Goal: Task Accomplishment & Management: Manage account settings

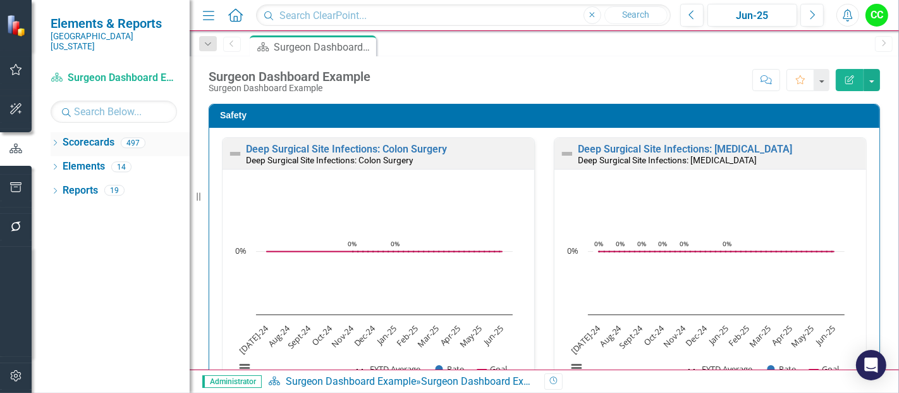
click at [53, 139] on div "Dropdown" at bounding box center [55, 144] width 9 height 11
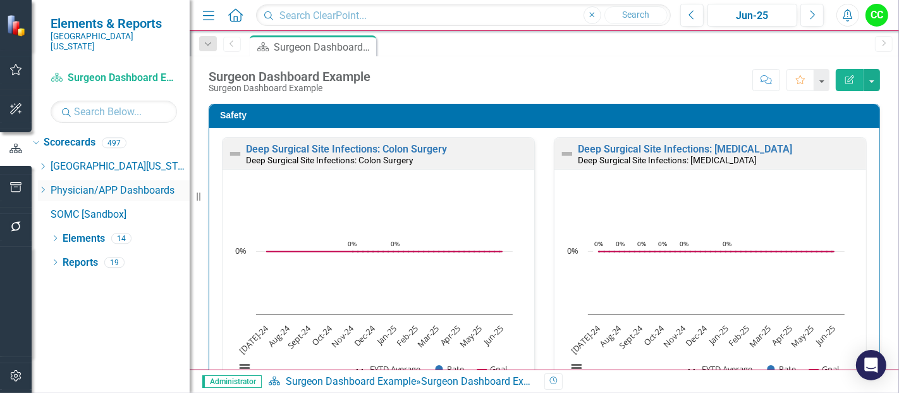
click at [47, 186] on icon "Dropdown" at bounding box center [42, 190] width 9 height 8
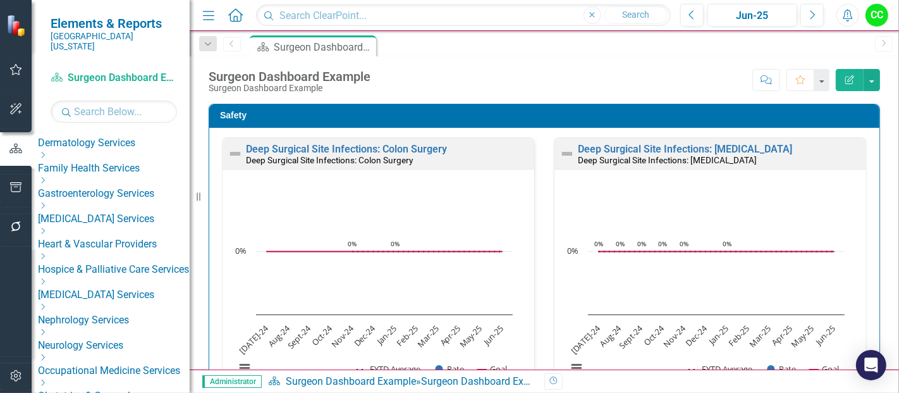
scroll to position [220, 0]
click at [47, 227] on icon "Dropdown" at bounding box center [42, 231] width 9 height 8
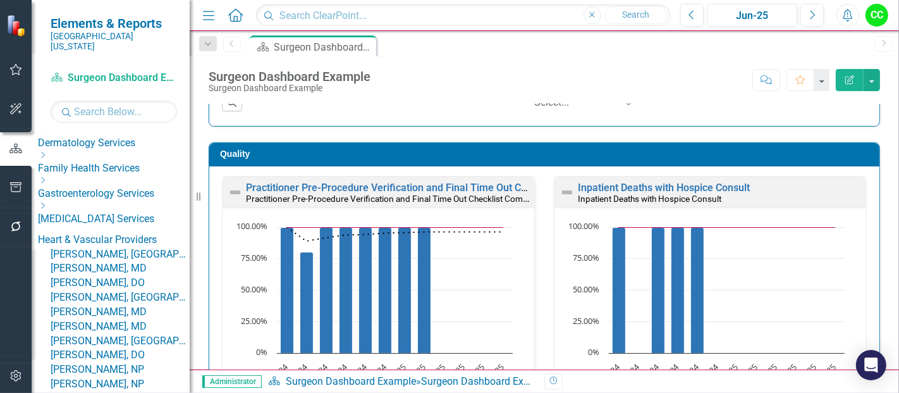
scroll to position [324, 0]
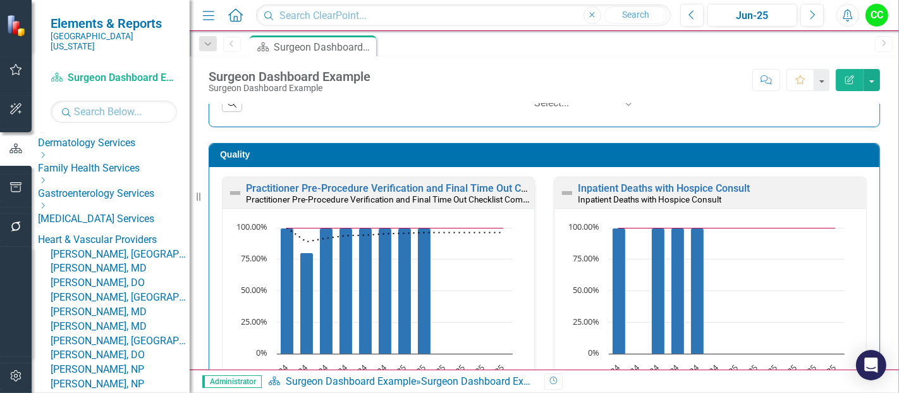
click at [121, 270] on link "[PERSON_NAME], MD" at bounding box center [120, 268] width 139 height 15
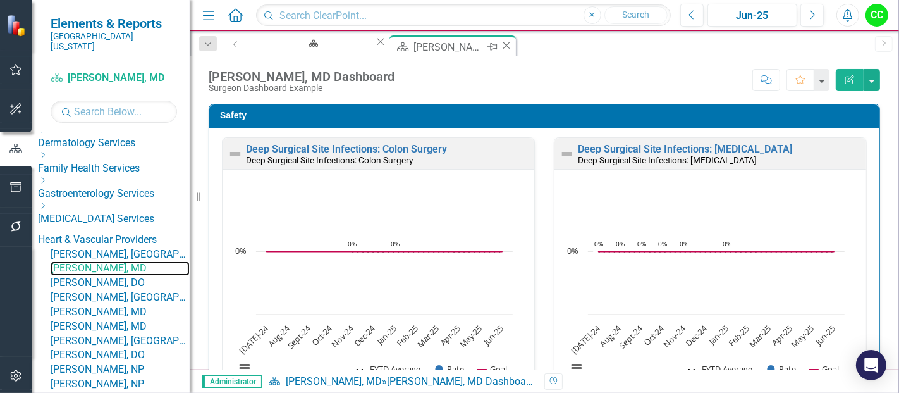
scroll to position [1, 0]
click at [377, 44] on icon at bounding box center [380, 42] width 7 height 7
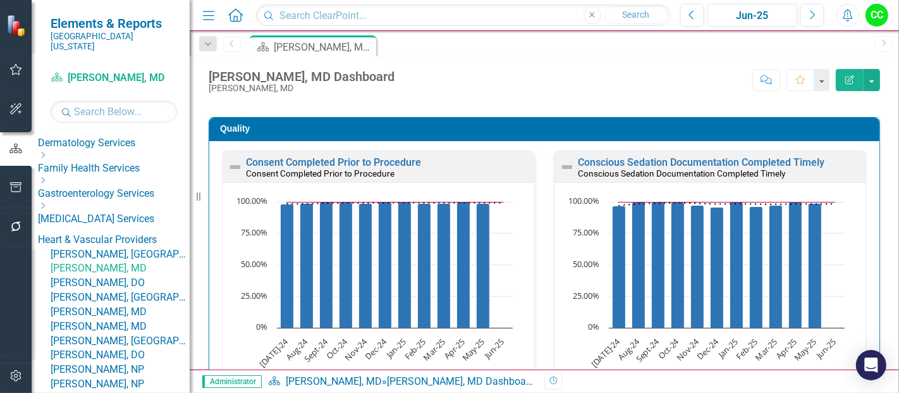
scroll to position [357, 0]
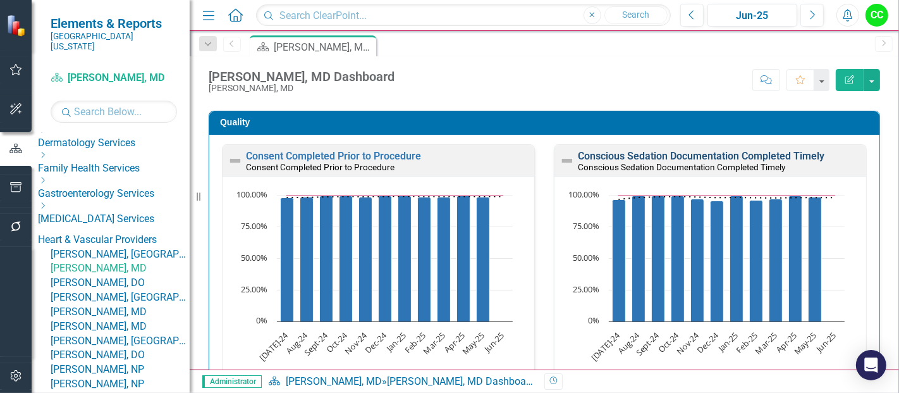
click at [673, 156] on link "Conscious Sedation Documentation Completed Timely" at bounding box center [701, 156] width 247 height 12
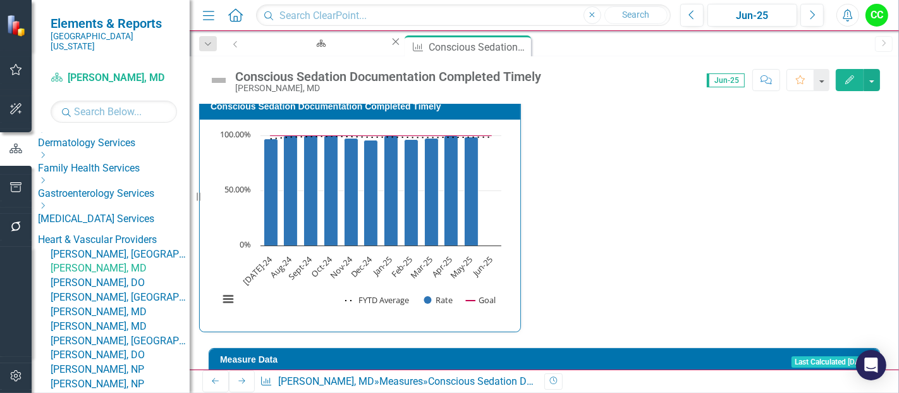
type textarea "89"
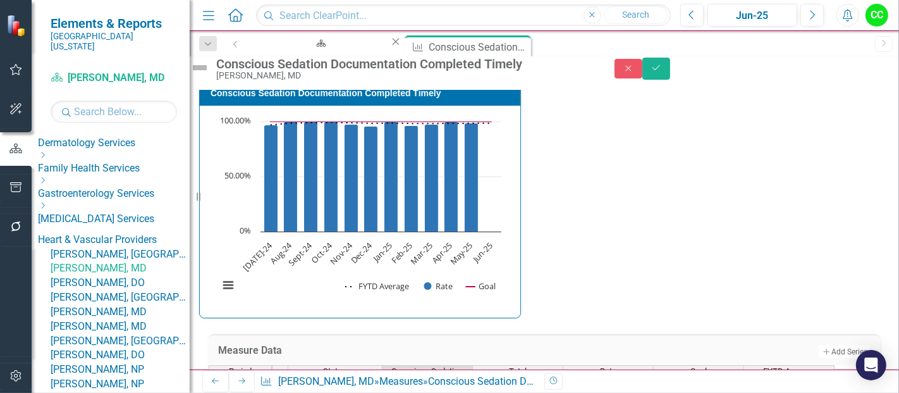
type textarea "9"
type textarea "92"
click at [864, 80] on div "Conscious Sedation Documentation Completed Timely Jay Hamze, MD Close Save" at bounding box center [544, 68] width 728 height 24
click at [662, 71] on icon "Save" at bounding box center [656, 67] width 11 height 9
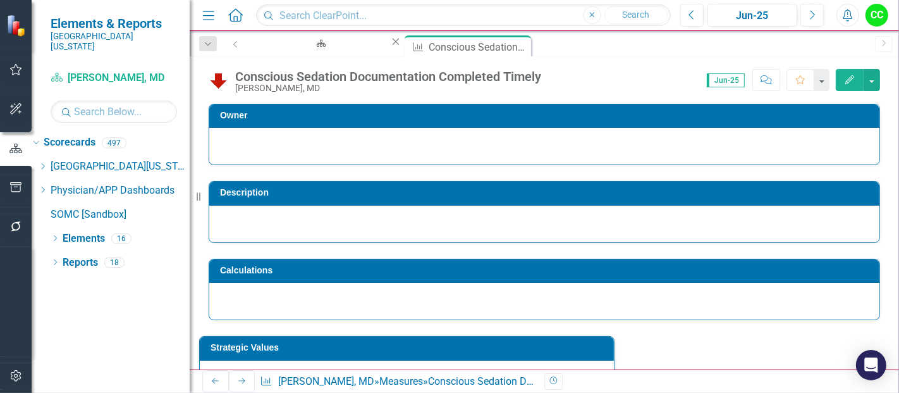
scroll to position [7, 0]
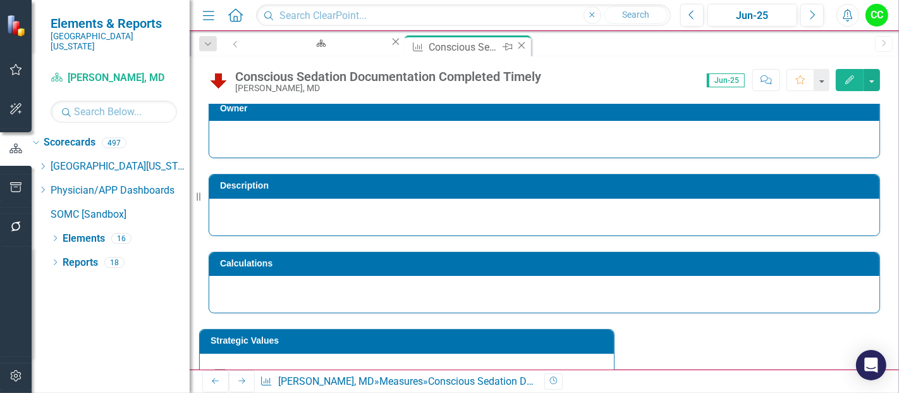
click at [515, 47] on icon "Close" at bounding box center [521, 45] width 13 height 10
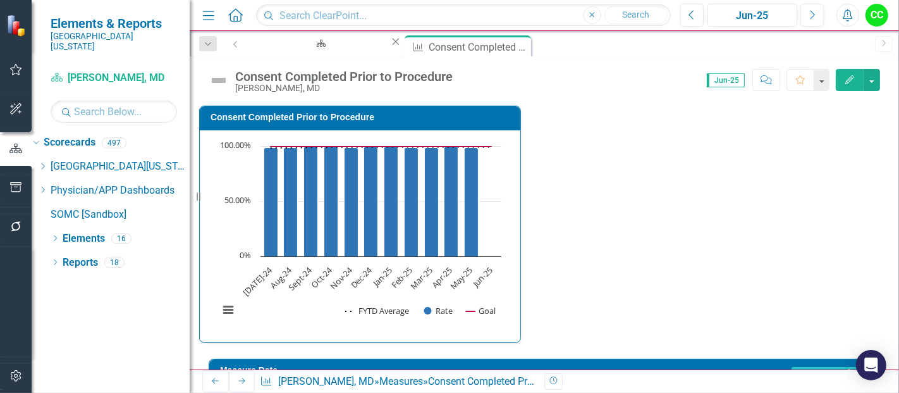
scroll to position [242, 0]
type textarea "89"
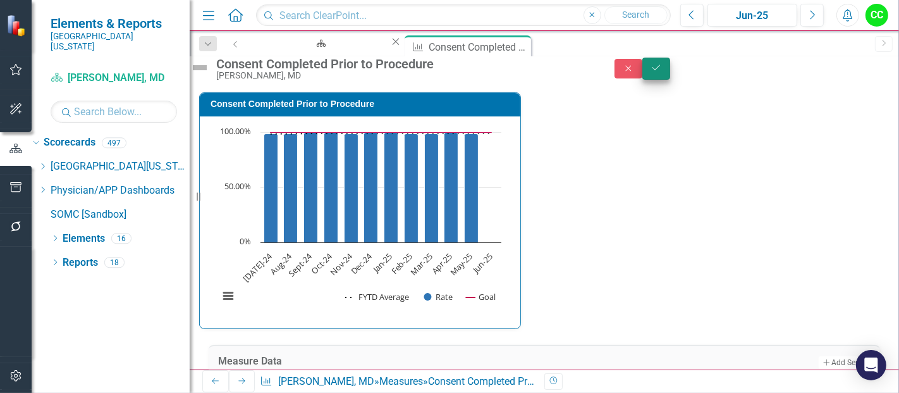
type textarea "92"
click at [662, 69] on icon "Save" at bounding box center [656, 67] width 11 height 9
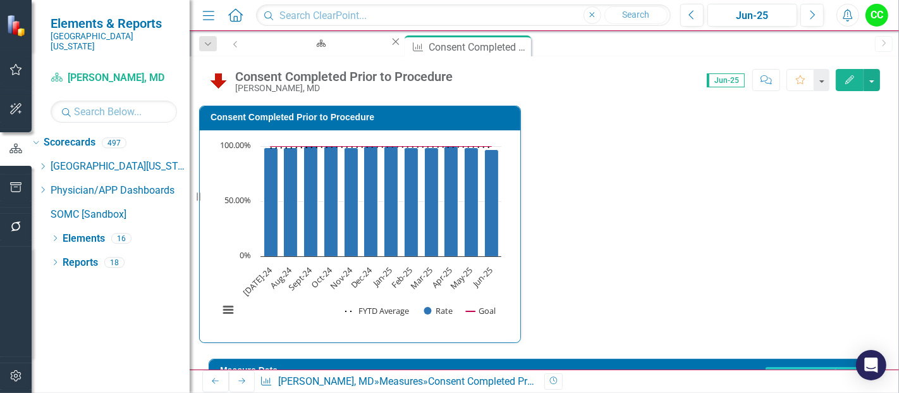
scroll to position [389, 0]
click at [515, 44] on icon "Close" at bounding box center [521, 45] width 13 height 10
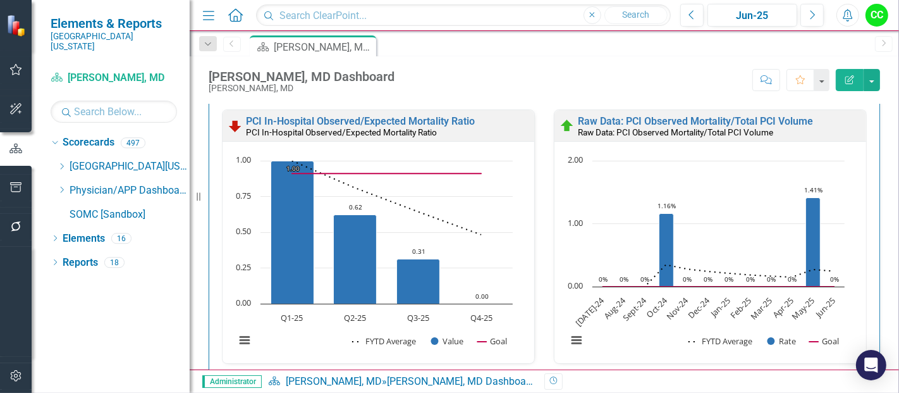
scroll to position [28, 0]
drag, startPoint x: 725, startPoint y: 57, endPoint x: 764, endPoint y: 63, distance: 39.1
click at [754, 56] on div "Jay Hamze, MD Dashboard Jay Hamze, MD Score: N/A Jun-25 Completed Comment Favor…" at bounding box center [544, 75] width 709 height 38
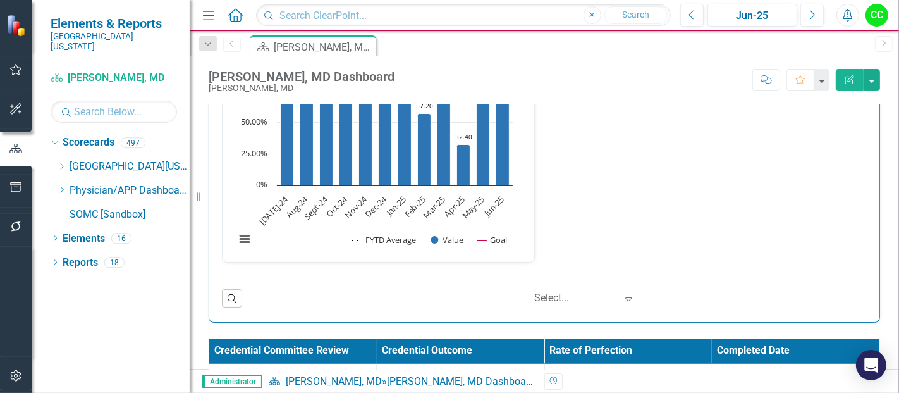
scroll to position [2446, 0]
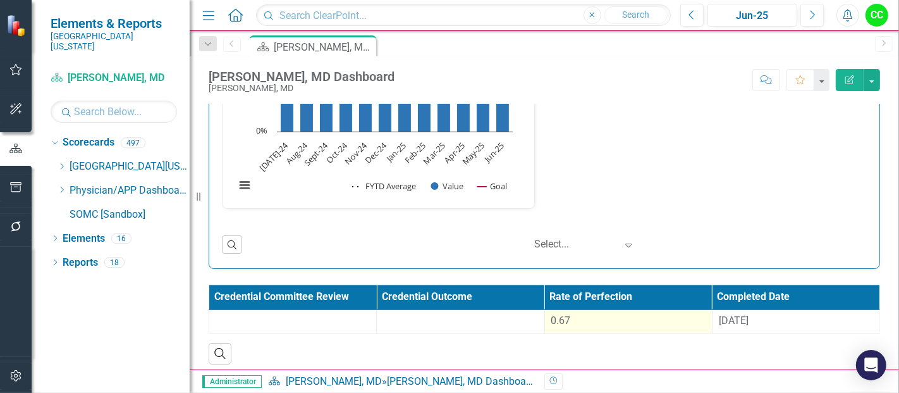
click at [584, 314] on div "0.67" at bounding box center [628, 321] width 154 height 15
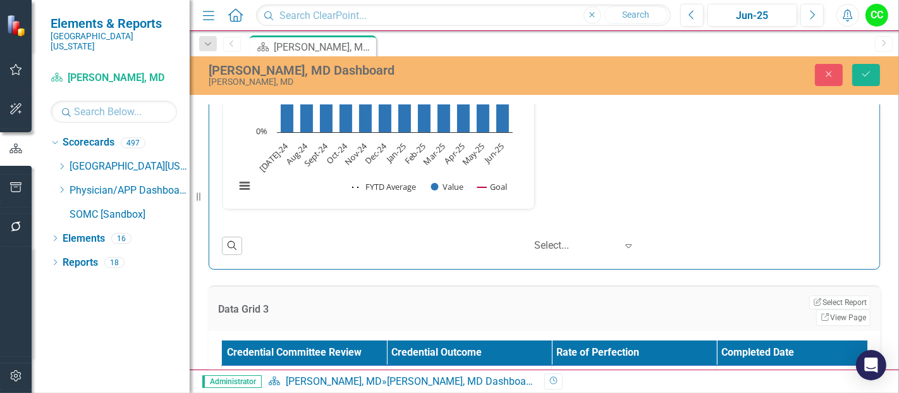
scroll to position [2513, 0]
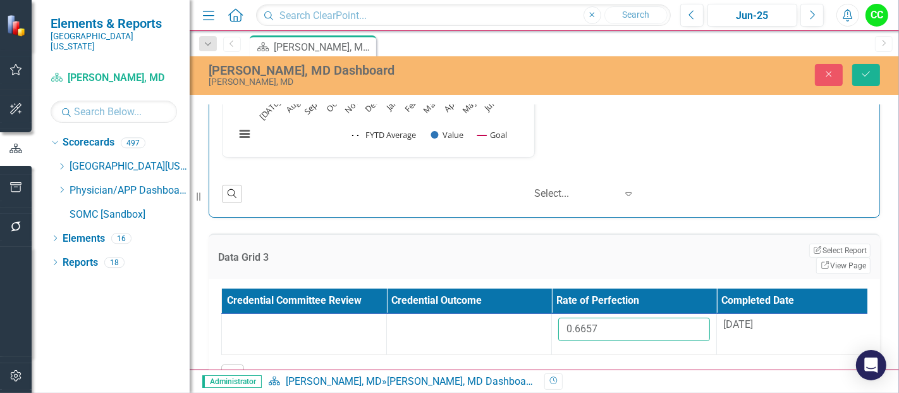
drag, startPoint x: 620, startPoint y: 368, endPoint x: 501, endPoint y: 374, distance: 118.4
click at [501, 374] on div "Menu Home Search Close Search Previous Jun-25 Next Alerts CC User Edit Profile …" at bounding box center [544, 196] width 709 height 393
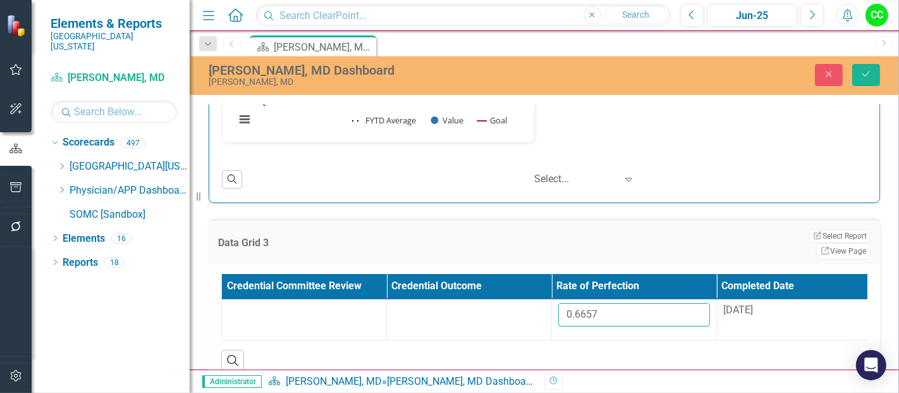
paste input "9704666"
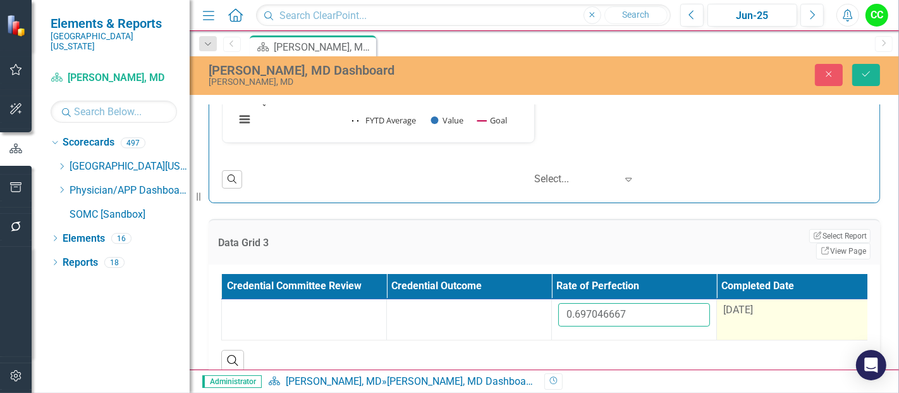
type input "0.697046667"
click at [778, 303] on div "9/12/24" at bounding box center [799, 310] width 152 height 15
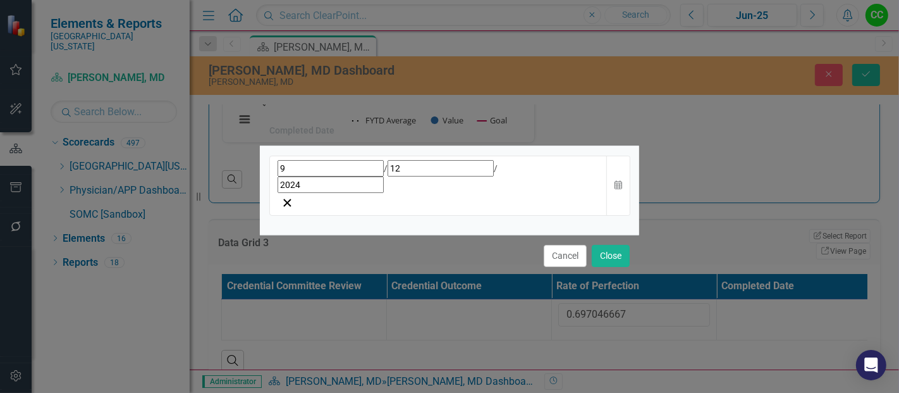
click at [486, 190] on div "9 / 12 / 2024" at bounding box center [439, 176] width 322 height 33
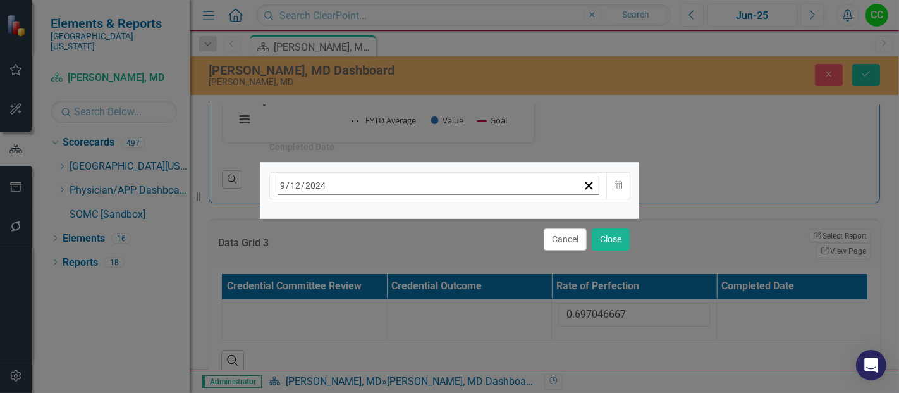
click at [395, 218] on span "[DATE]" at bounding box center [381, 212] width 28 height 10
click at [463, 221] on button "›" at bounding box center [449, 213] width 28 height 28
click at [491, 329] on button "September" at bounding box center [453, 350] width 73 height 46
click at [417, 286] on abbr "11" at bounding box center [412, 286] width 10 height 10
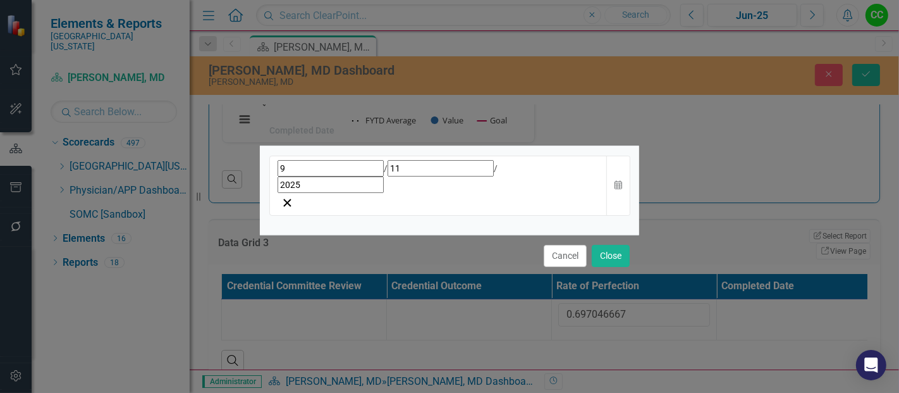
click at [610, 250] on div "Cancel Close" at bounding box center [449, 256] width 379 height 42
click at [614, 245] on button "Close" at bounding box center [611, 256] width 38 height 22
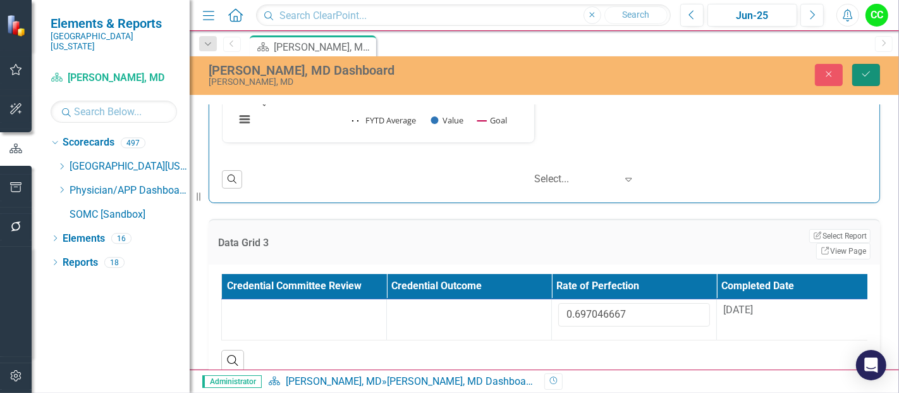
click at [879, 70] on button "Save" at bounding box center [866, 75] width 28 height 22
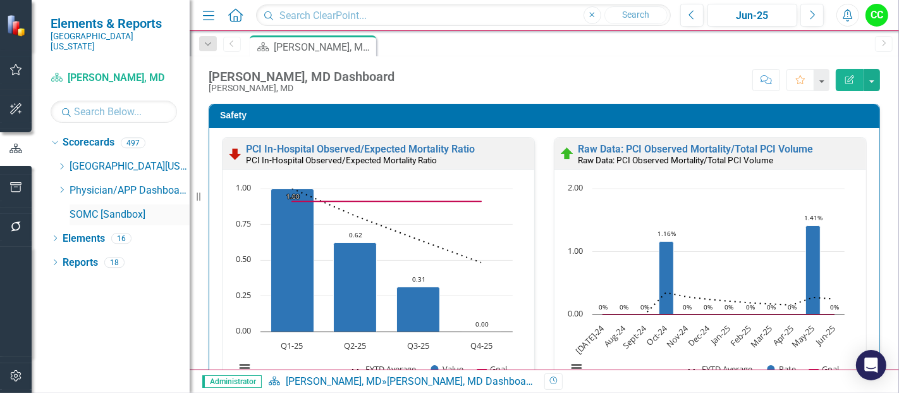
click at [62, 187] on icon at bounding box center [62, 190] width 3 height 6
click at [65, 186] on icon "Dropdown" at bounding box center [61, 190] width 9 height 8
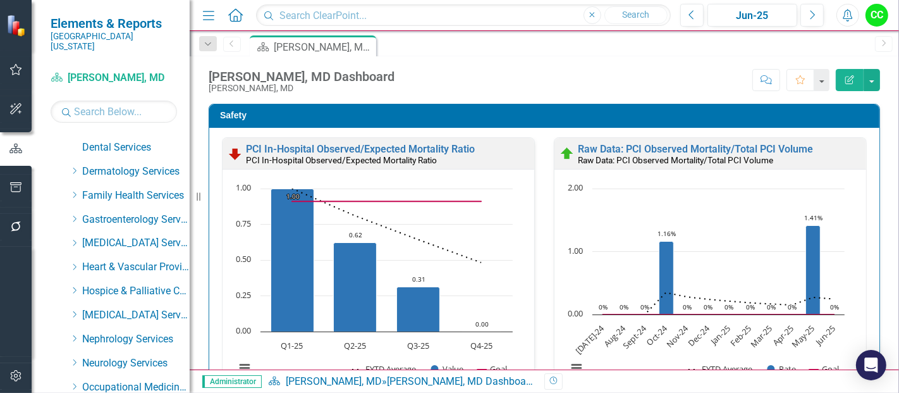
scroll to position [188, 0]
click at [71, 262] on icon "Dropdown" at bounding box center [74, 266] width 9 height 8
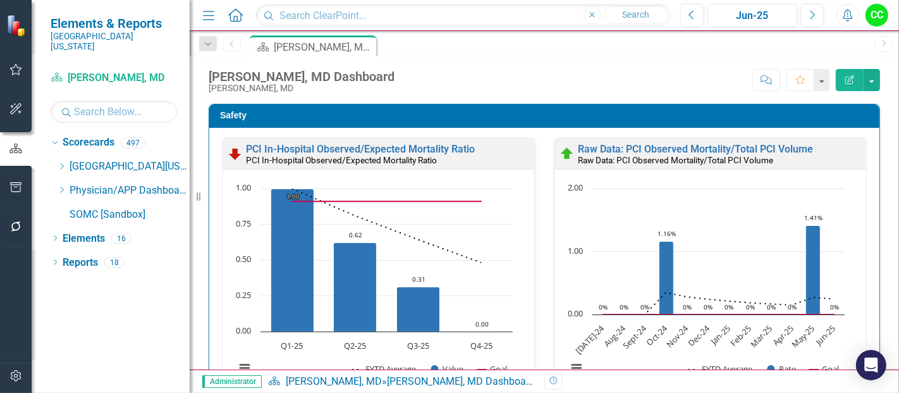
scroll to position [0, 0]
click at [63, 187] on icon at bounding box center [62, 190] width 3 height 6
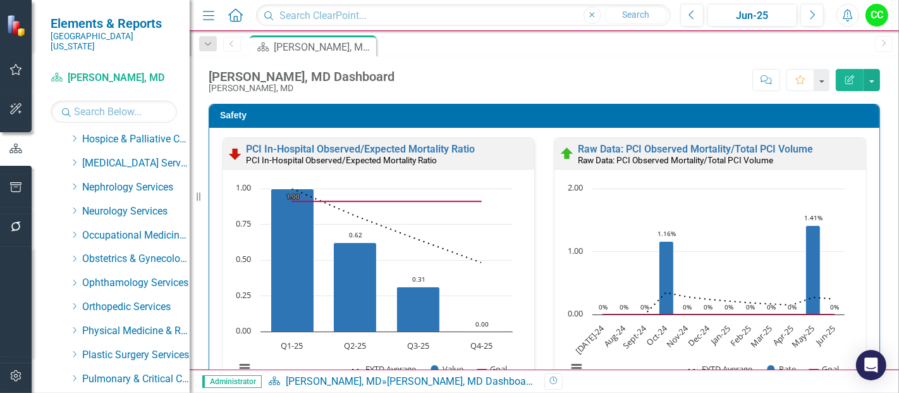
scroll to position [287, 0]
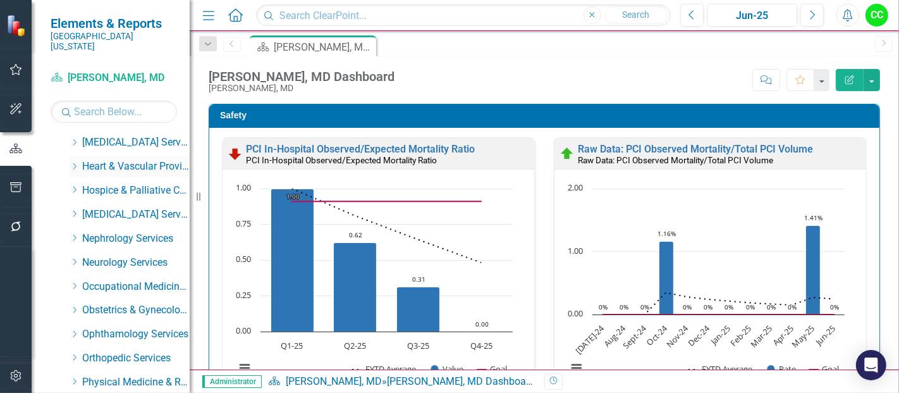
click at [72, 162] on icon "Dropdown" at bounding box center [74, 166] width 9 height 8
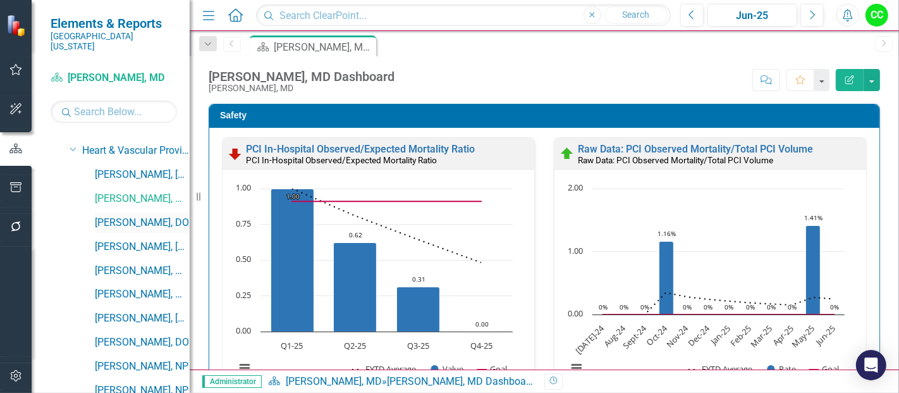
scroll to position [304, 0]
click at [113, 263] on link "[PERSON_NAME], MD" at bounding box center [142, 270] width 95 height 15
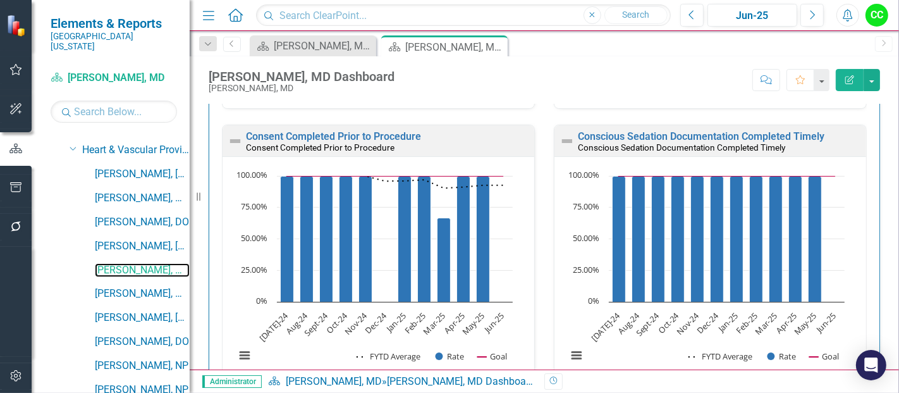
scroll to position [645, 0]
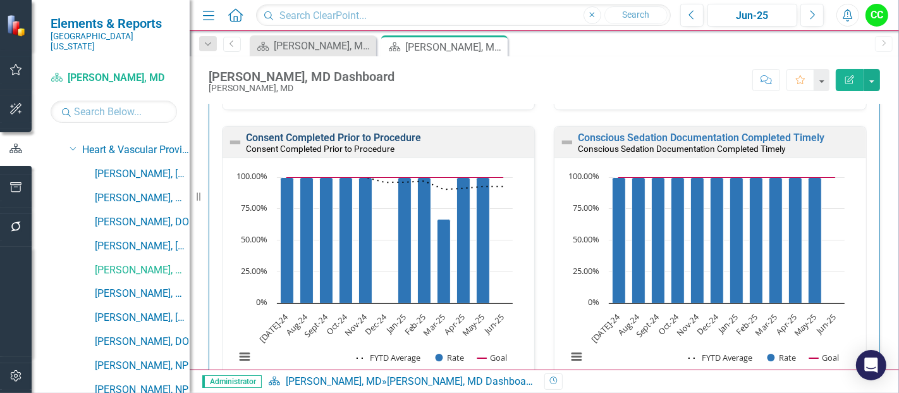
click at [372, 138] on link "Consent Completed Prior to Procedure" at bounding box center [333, 138] width 175 height 12
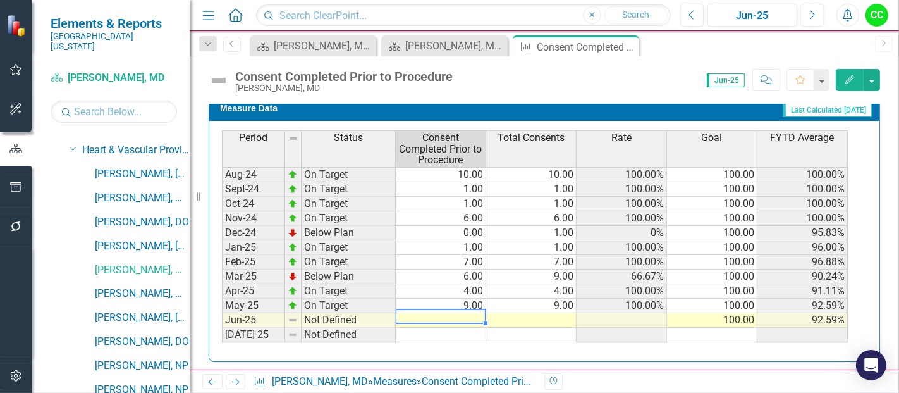
click at [477, 314] on tbody "Jun-23 Not Defined Jul-23 Below Plan 5.00 6.00 83.33% 100.00 83.33% Aug-23 Belo…" at bounding box center [535, 174] width 626 height 422
type textarea "2"
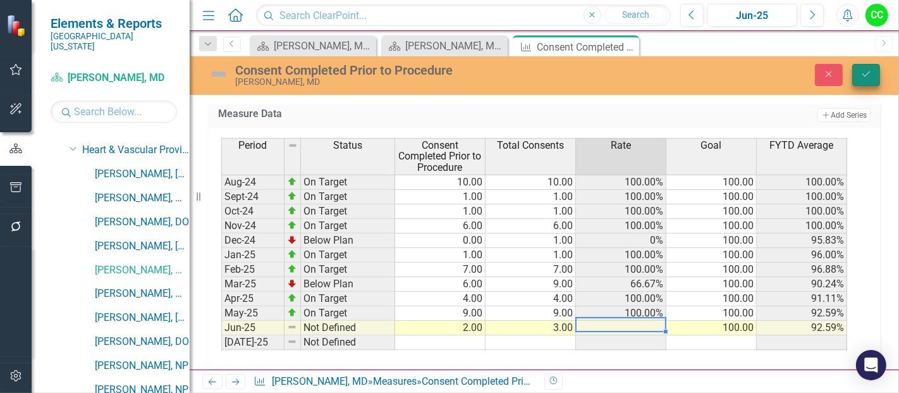
type textarea "3"
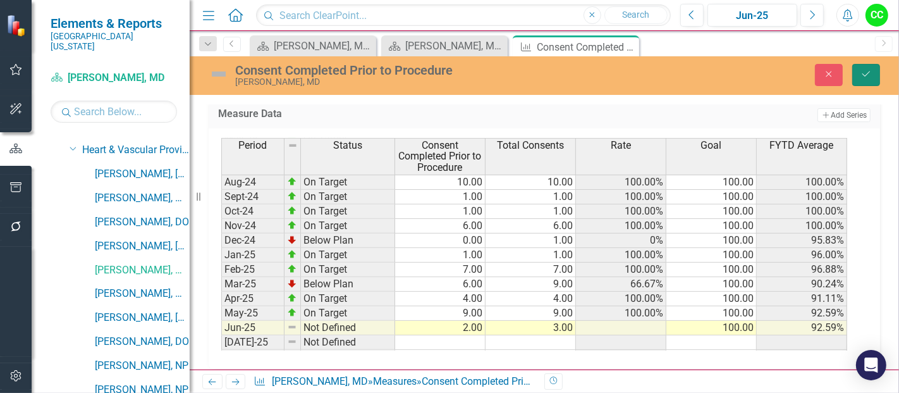
click at [867, 75] on icon "Save" at bounding box center [866, 74] width 11 height 9
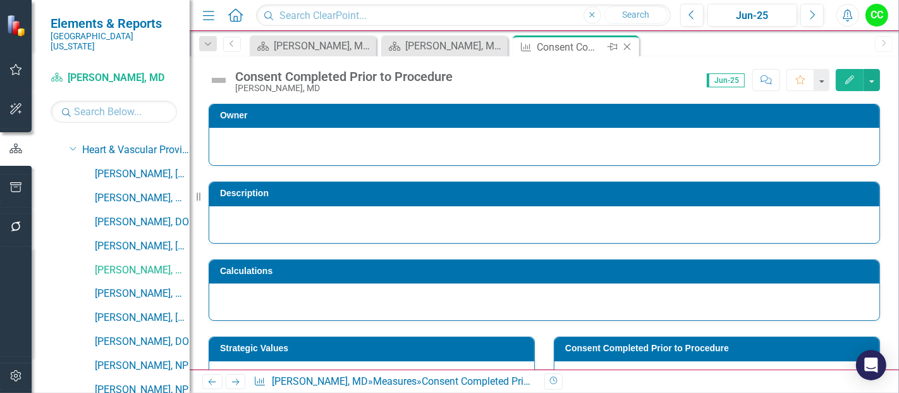
click at [627, 44] on icon "Close" at bounding box center [627, 47] width 13 height 10
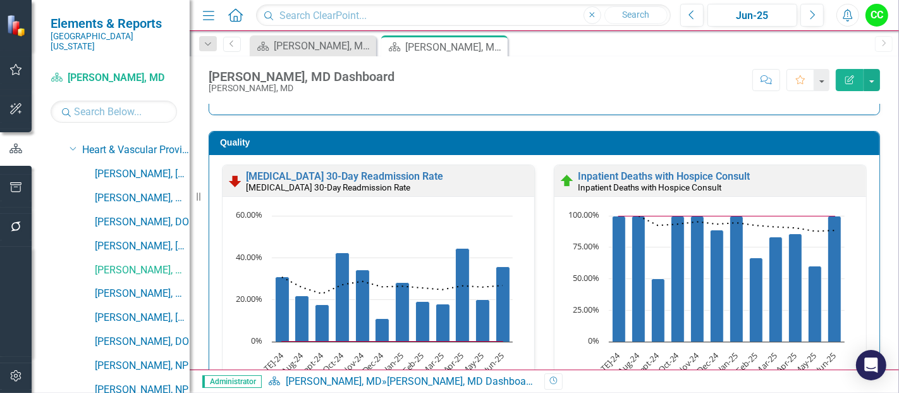
scroll to position [674, 0]
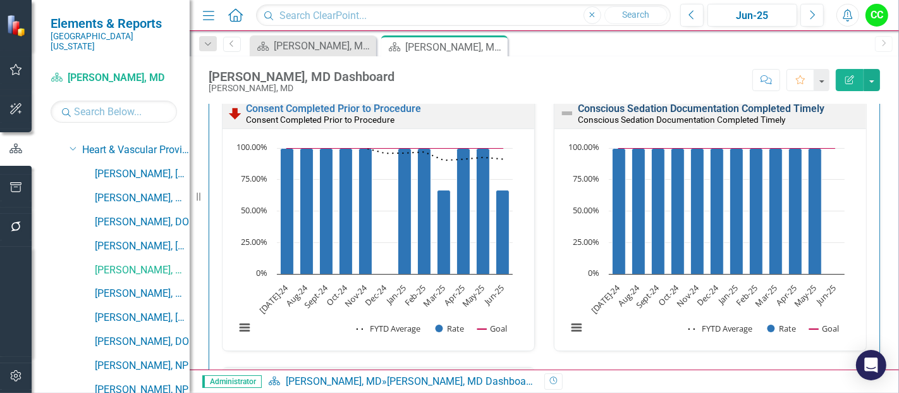
click at [663, 106] on link "Conscious Sedation Documentation Completed Timely" at bounding box center [701, 108] width 247 height 12
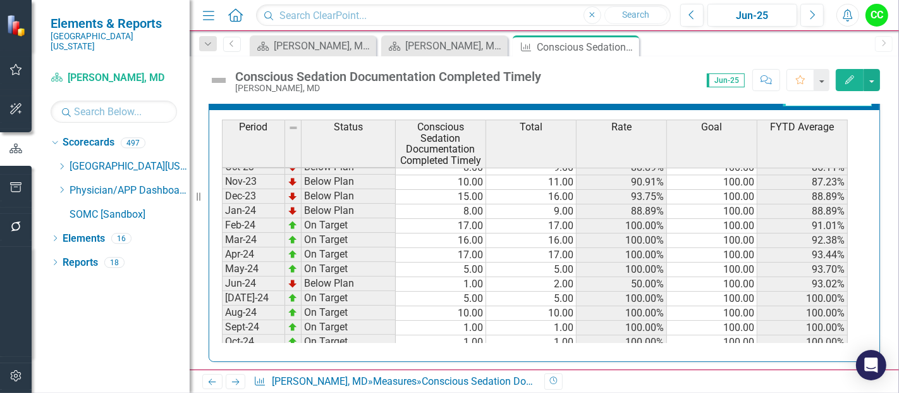
scroll to position [293, 0]
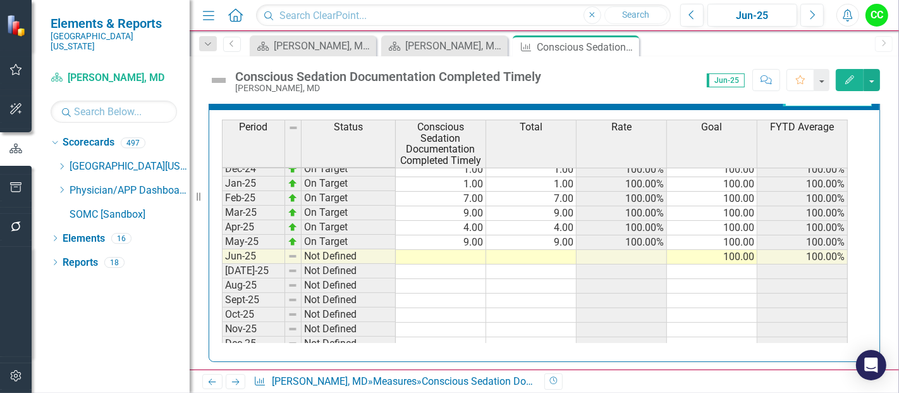
click at [477, 253] on tbody "Jul-23 Below Plan 5.00 6.00 83.33% 100.00 83.33% Aug-23 Below Plan 7.00 8.00 87…" at bounding box center [535, 140] width 626 height 451
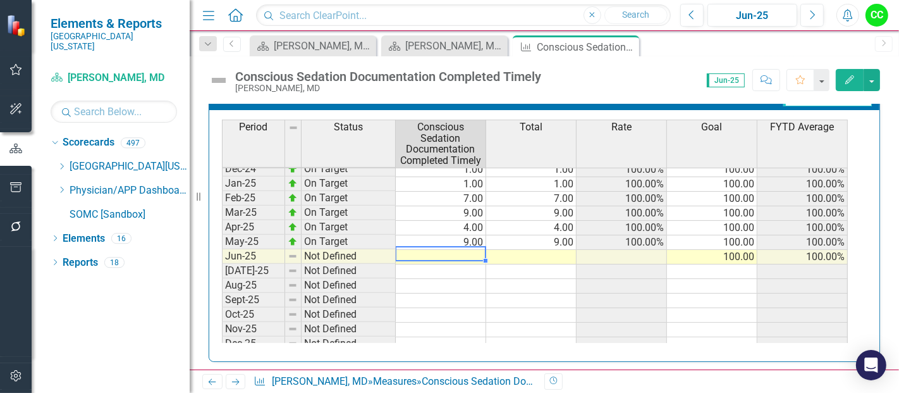
type textarea "3"
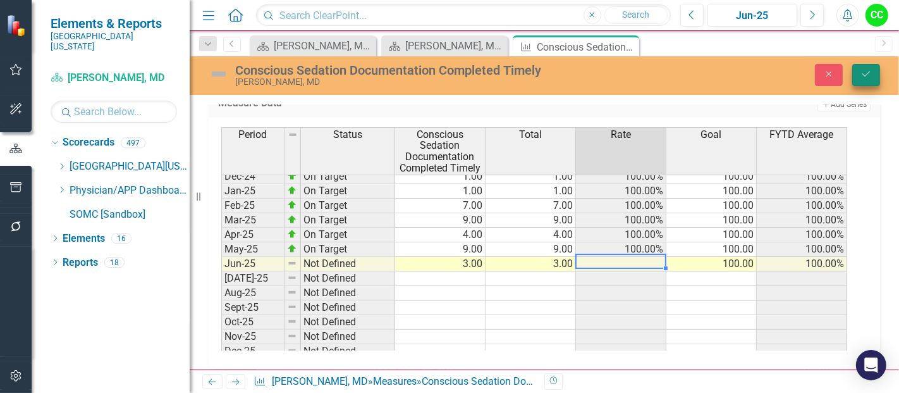
type textarea "3"
click at [874, 78] on button "Save" at bounding box center [866, 75] width 28 height 22
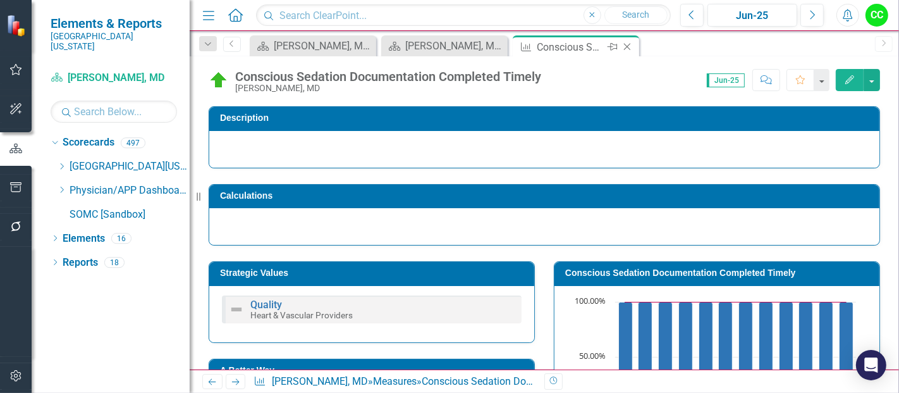
click at [625, 42] on icon "Close" at bounding box center [627, 47] width 13 height 10
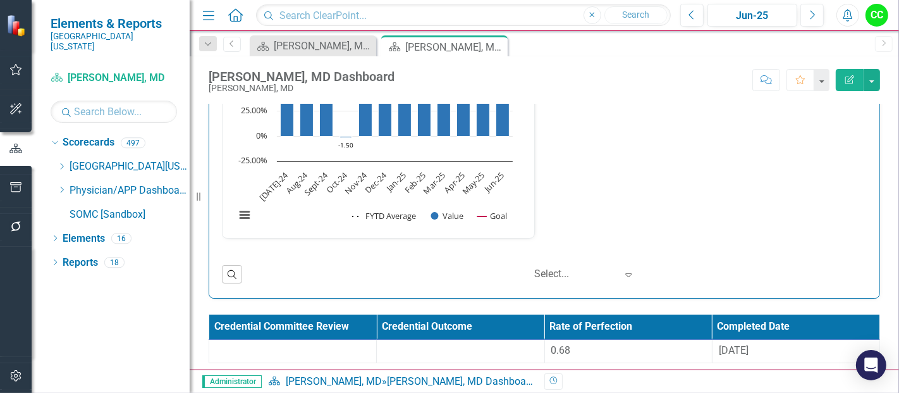
scroll to position [2446, 0]
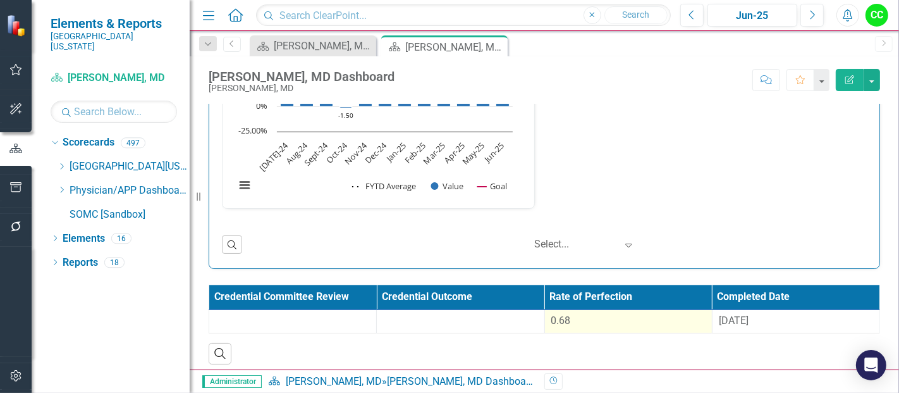
click at [593, 314] on div "0.68" at bounding box center [628, 321] width 154 height 15
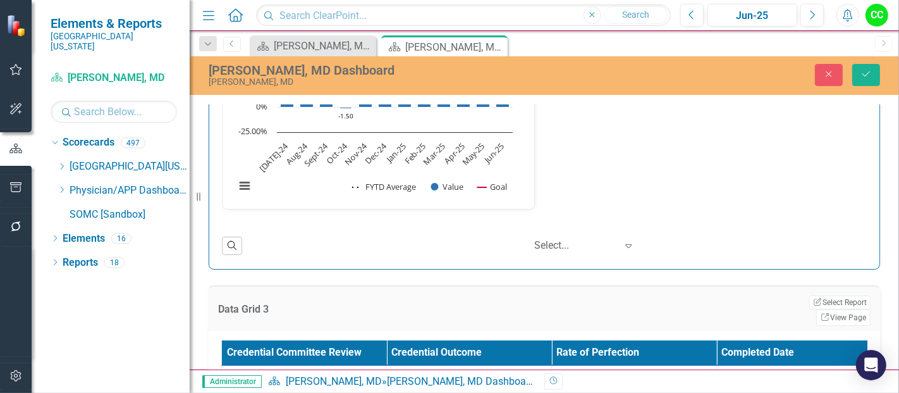
drag, startPoint x: 624, startPoint y: 358, endPoint x: 529, endPoint y: 343, distance: 96.6
click at [529, 343] on table "Credential Committee Review Credential Outcome Rate of Perfection Completed Dat…" at bounding box center [551, 373] width 661 height 66
paste input "8865"
type input "0.68865"
click at [747, 370] on span "9/12/24" at bounding box center [738, 376] width 30 height 12
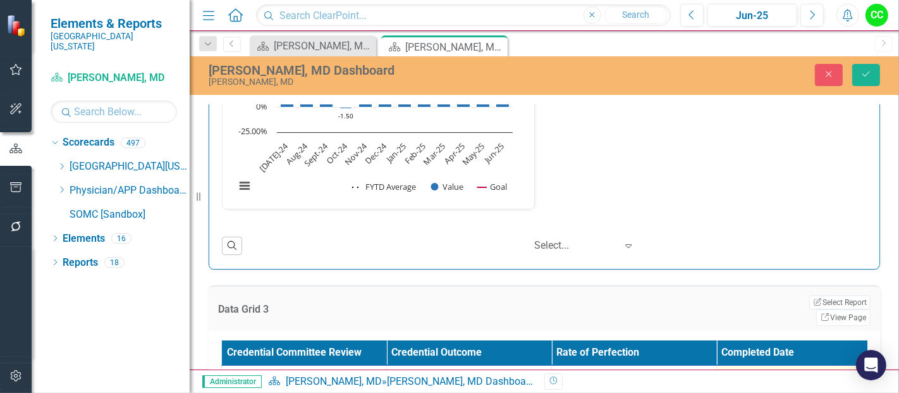
click at [747, 370] on span "9/12/24" at bounding box center [738, 376] width 30 height 12
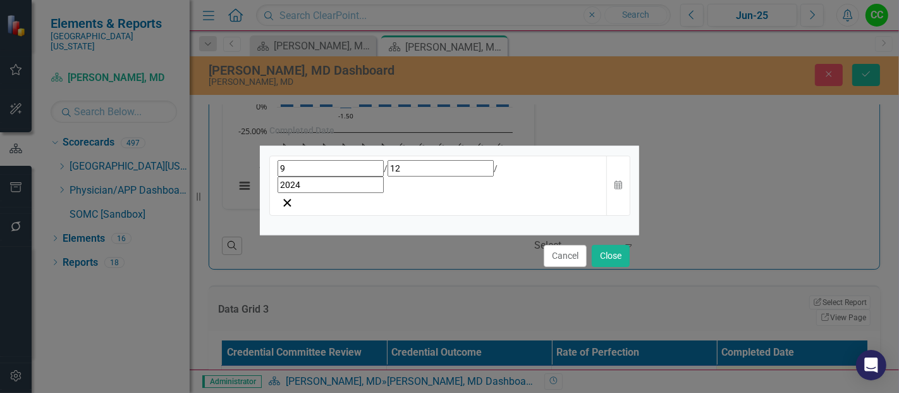
click at [532, 187] on div "9 / 12 / 2024" at bounding box center [439, 176] width 322 height 33
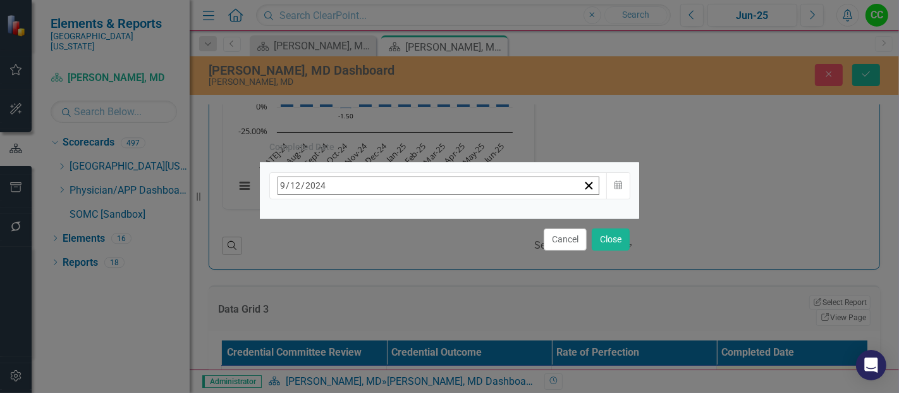
click at [395, 214] on span "[DATE]" at bounding box center [381, 212] width 28 height 10
click at [463, 209] on button "›" at bounding box center [449, 213] width 28 height 28
click at [491, 362] on button "September" at bounding box center [453, 350] width 73 height 46
click at [417, 285] on abbr "11" at bounding box center [412, 286] width 10 height 10
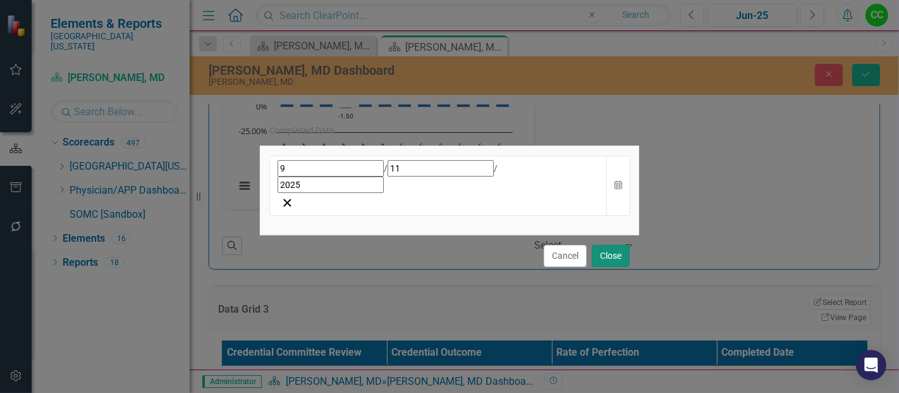
click at [598, 245] on button "Close" at bounding box center [611, 256] width 38 height 22
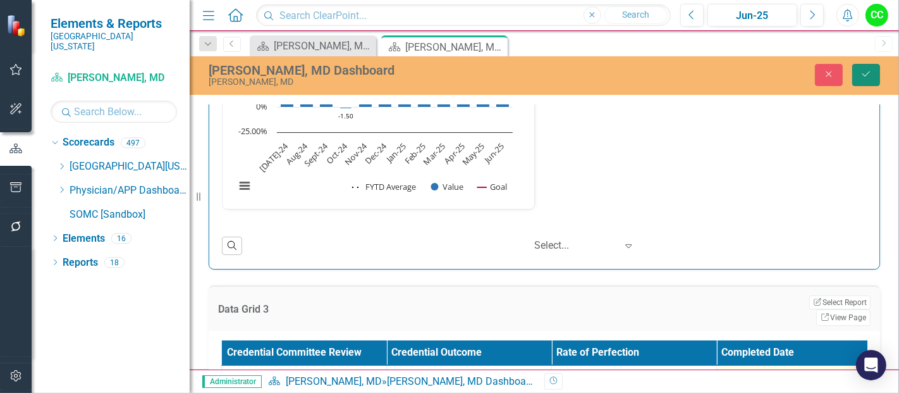
click at [871, 78] on icon "Save" at bounding box center [866, 74] width 11 height 9
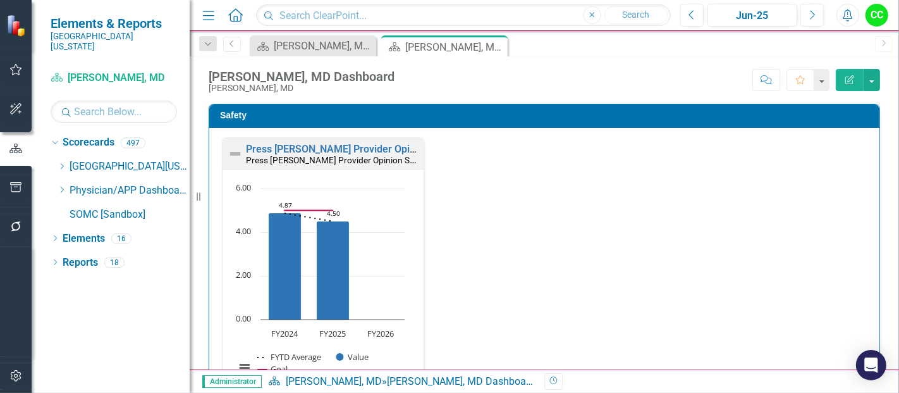
click at [59, 186] on icon "Dropdown" at bounding box center [61, 190] width 9 height 8
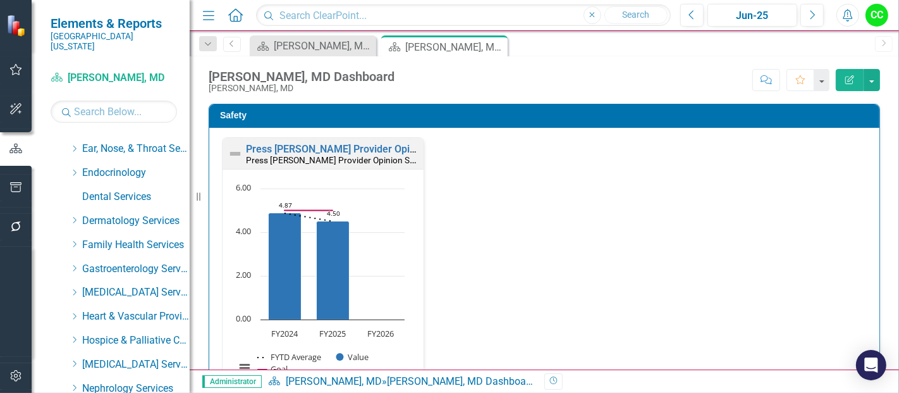
scroll to position [188, 0]
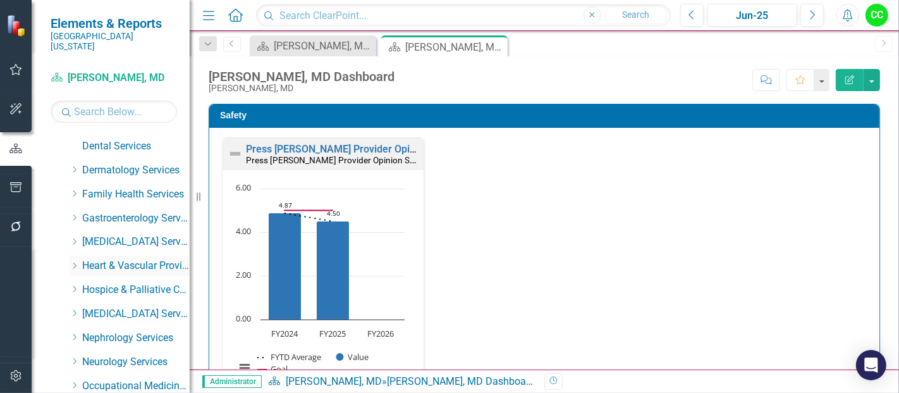
click at [77, 262] on icon "Dropdown" at bounding box center [74, 266] width 9 height 8
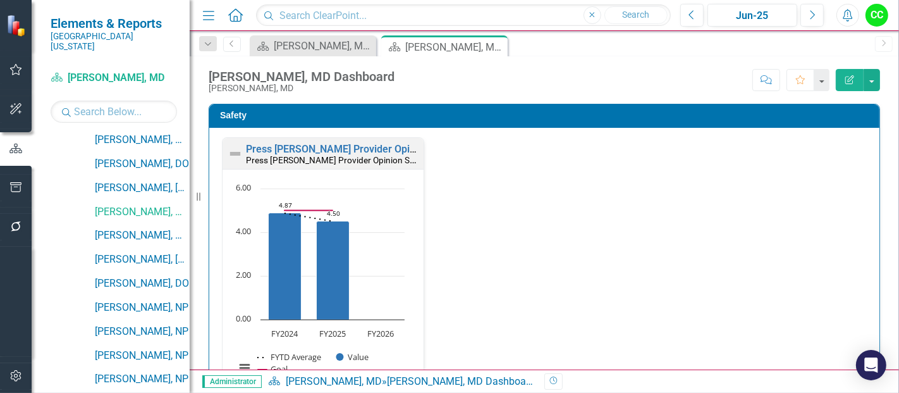
scroll to position [377, 0]
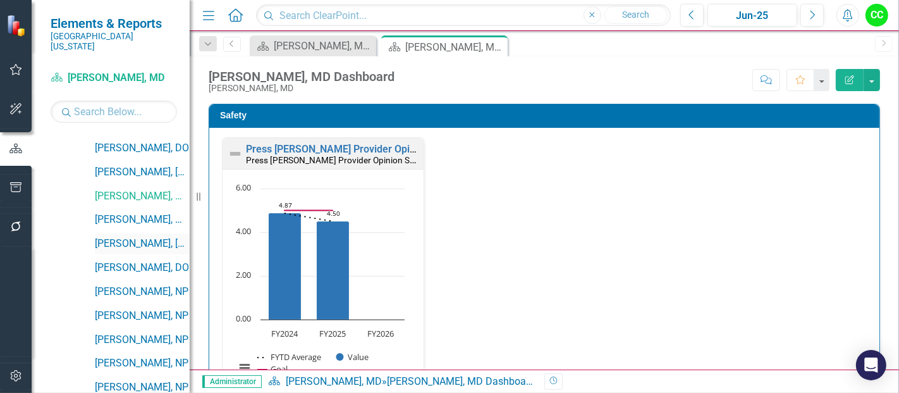
click at [141, 236] on link "[PERSON_NAME], [GEOGRAPHIC_DATA]" at bounding box center [142, 243] width 95 height 15
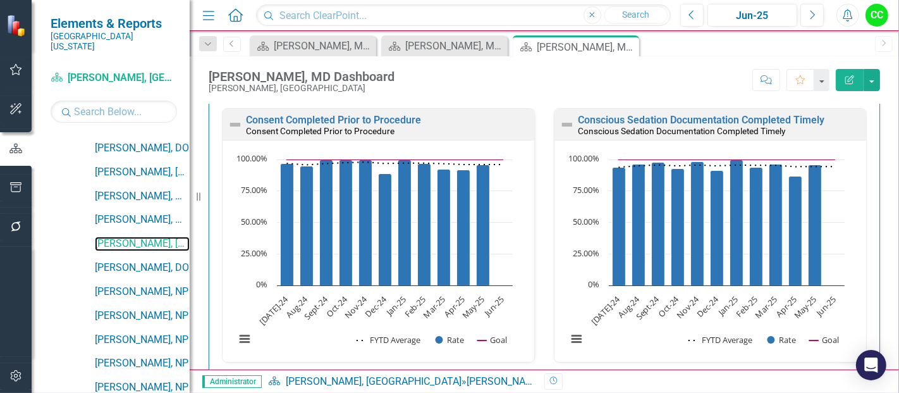
scroll to position [349, 0]
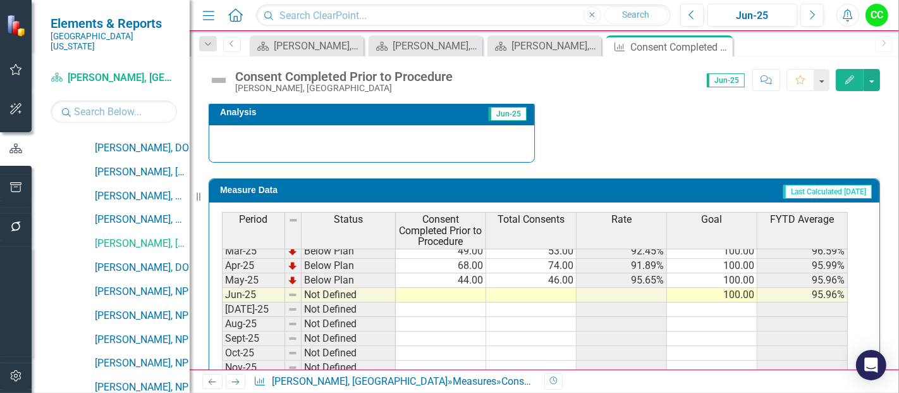
scroll to position [470, 0]
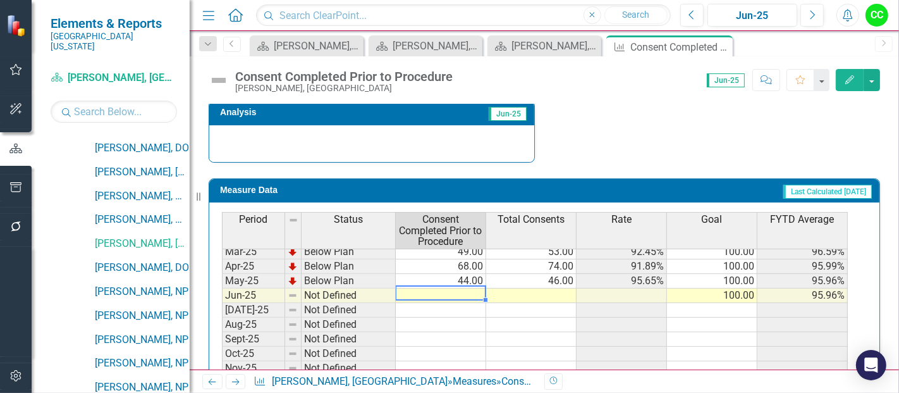
click at [474, 292] on tbody "Apr-24 Below Plan 58.00 61.00 95.08% 100.00 95.05% May-24 Below Plan 64.00 65.0…" at bounding box center [535, 280] width 626 height 393
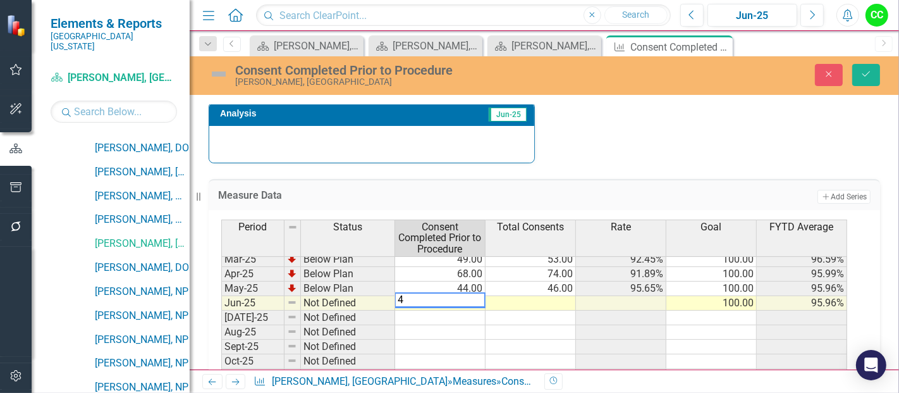
type textarea "45"
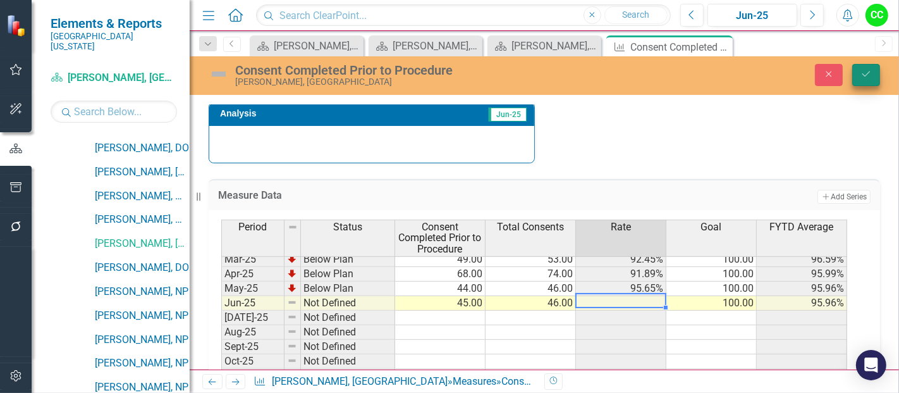
type textarea "46"
click at [869, 70] on icon "Save" at bounding box center [866, 74] width 11 height 9
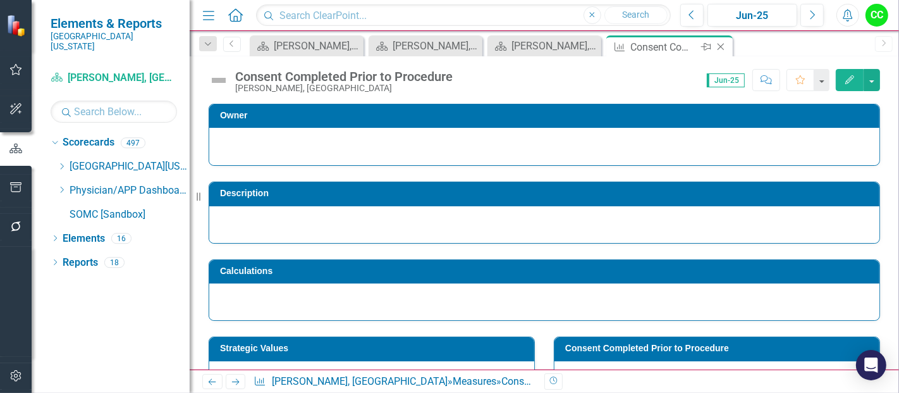
scroll to position [0, 0]
click at [721, 45] on icon "Close" at bounding box center [720, 47] width 13 height 10
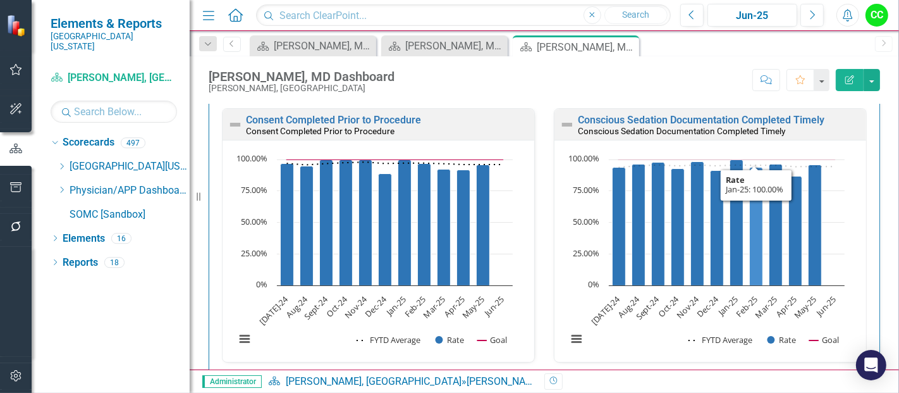
scroll to position [392, 0]
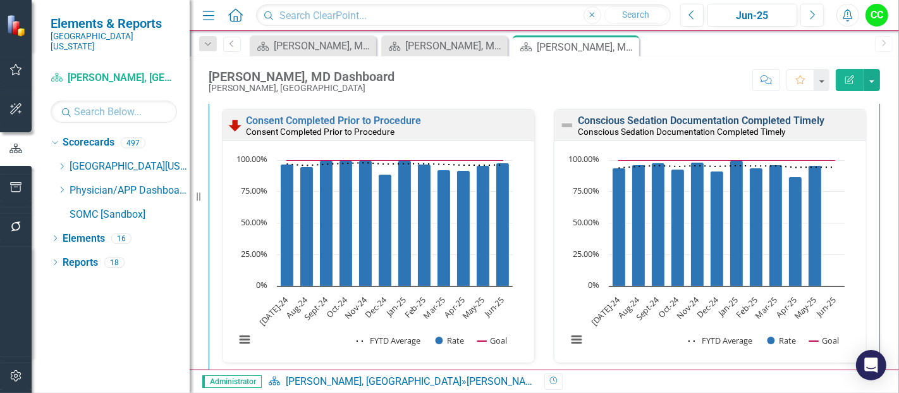
click at [635, 117] on link "Conscious Sedation Documentation Completed Timely" at bounding box center [701, 120] width 247 height 12
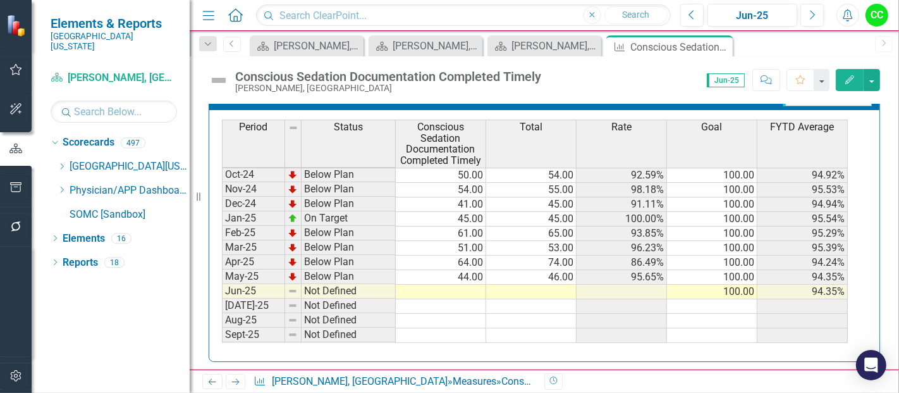
click at [453, 282] on tbody "Jul-23 Below Plan 51.00 53.00 96.23% 100.00 96.23% Aug-23 Below Plan 60.00 62.0…" at bounding box center [535, 182] width 626 height 466
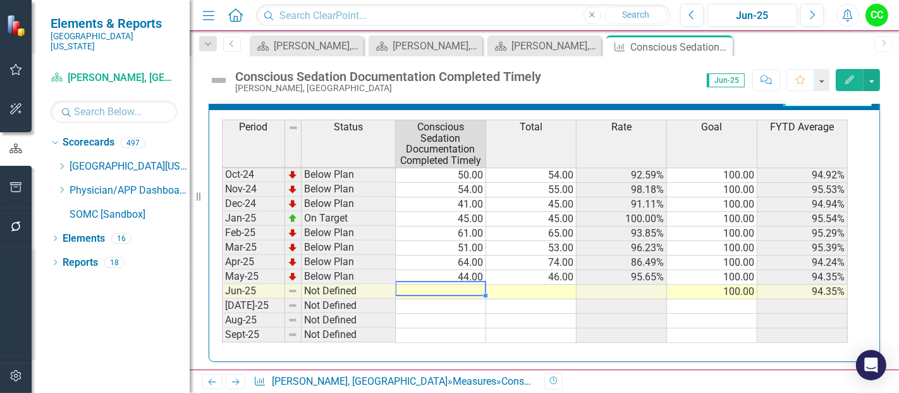
type textarea "45"
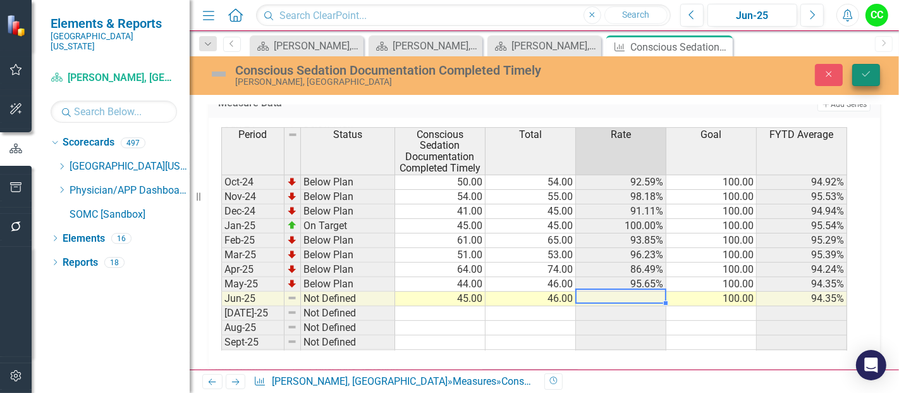
type textarea "46"
click at [866, 70] on icon "Save" at bounding box center [866, 74] width 11 height 9
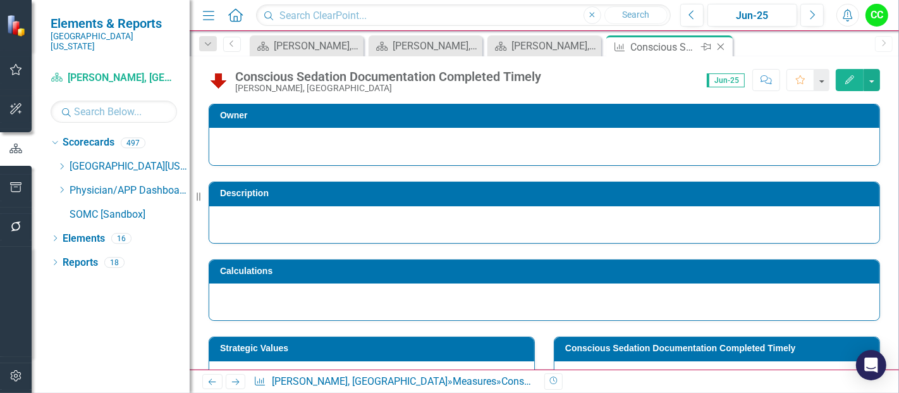
click at [723, 46] on icon "Close" at bounding box center [720, 47] width 13 height 10
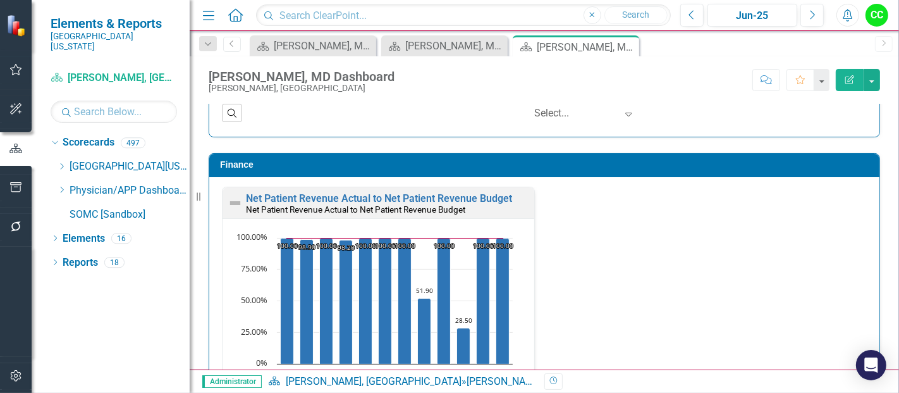
scroll to position [2446, 0]
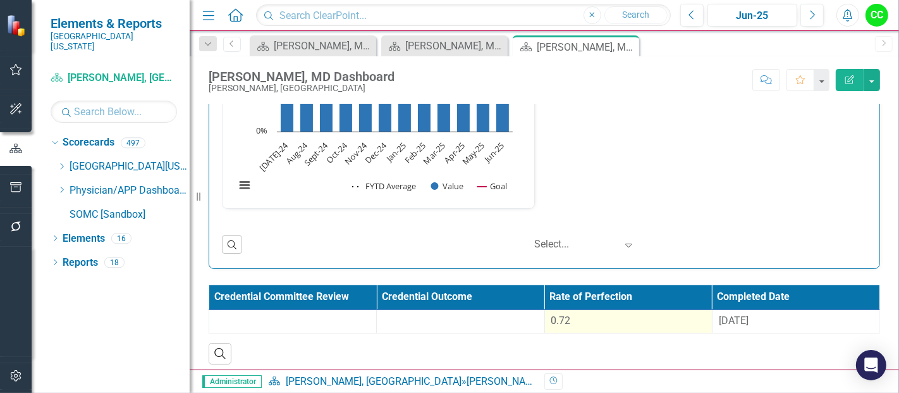
click at [598, 314] on div "0.72" at bounding box center [628, 321] width 154 height 15
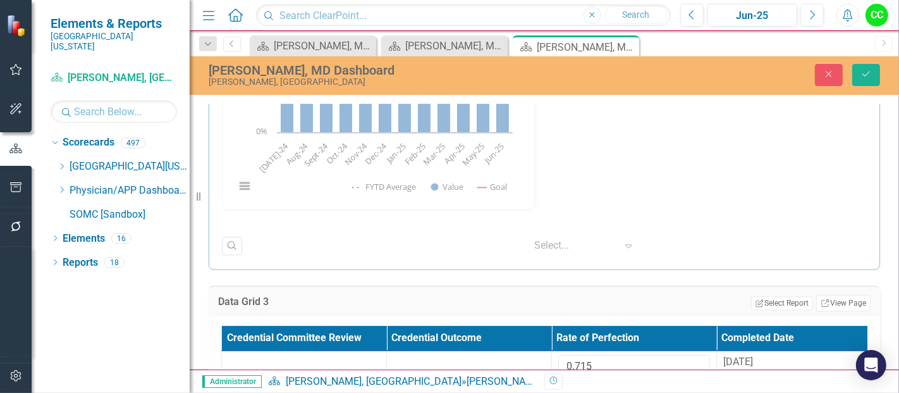
click at [597, 340] on th "Rate of Perfection" at bounding box center [634, 338] width 165 height 25
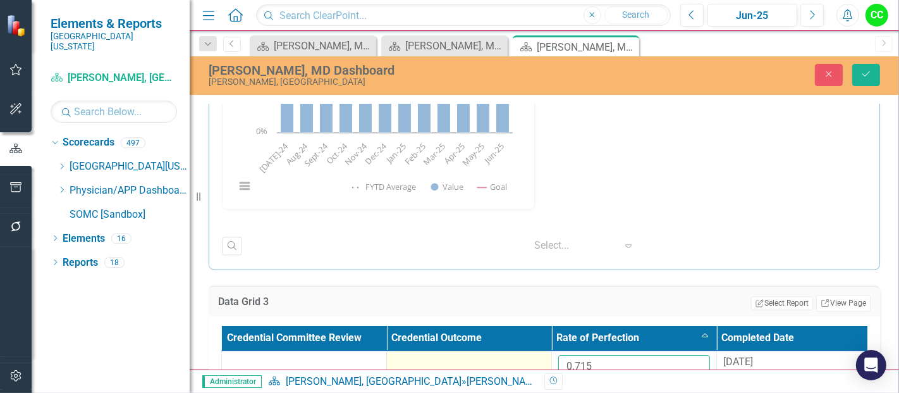
drag, startPoint x: 605, startPoint y: 367, endPoint x: 506, endPoint y: 357, distance: 99.8
click at [506, 357] on tr "0.715 9/13/24" at bounding box center [552, 371] width 660 height 41
paste input "62508"
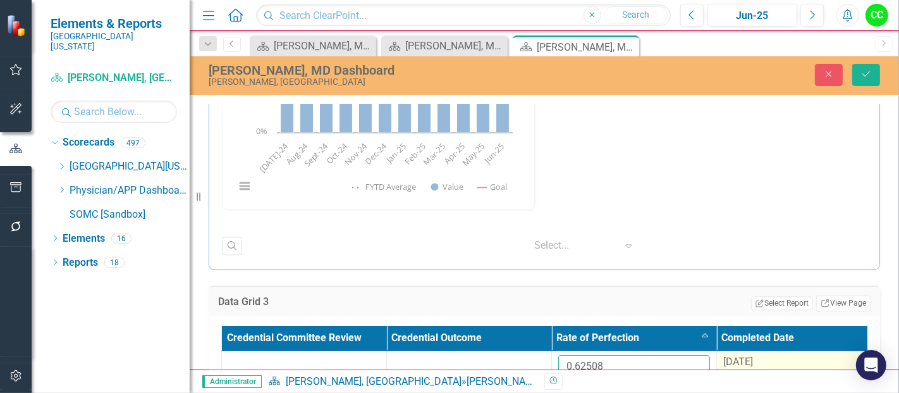
type input "0.62508"
click at [758, 365] on td "[DATE]" at bounding box center [799, 371] width 165 height 41
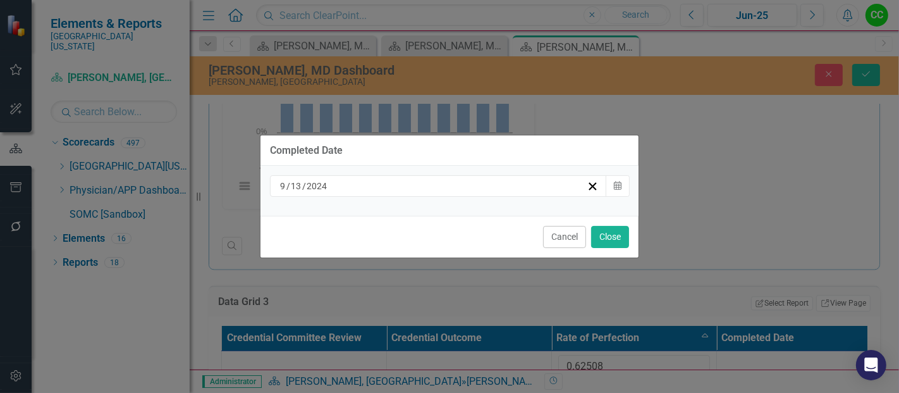
click at [446, 191] on div "[DATE]" at bounding box center [438, 185] width 337 height 21
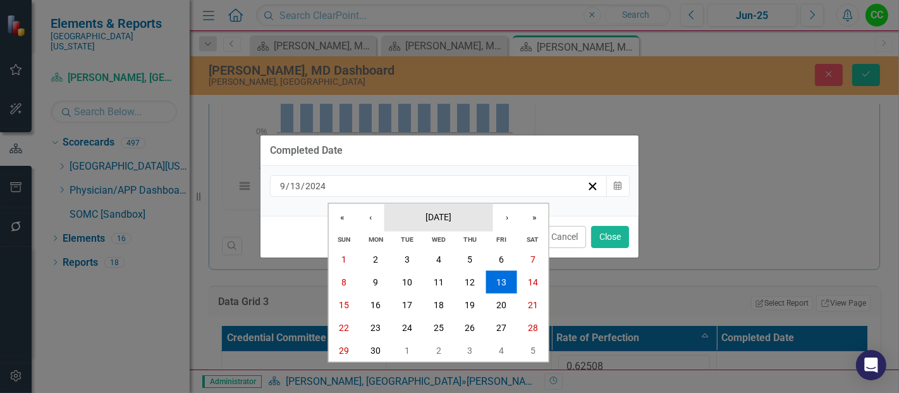
click at [450, 216] on span "[DATE]" at bounding box center [439, 216] width 26 height 10
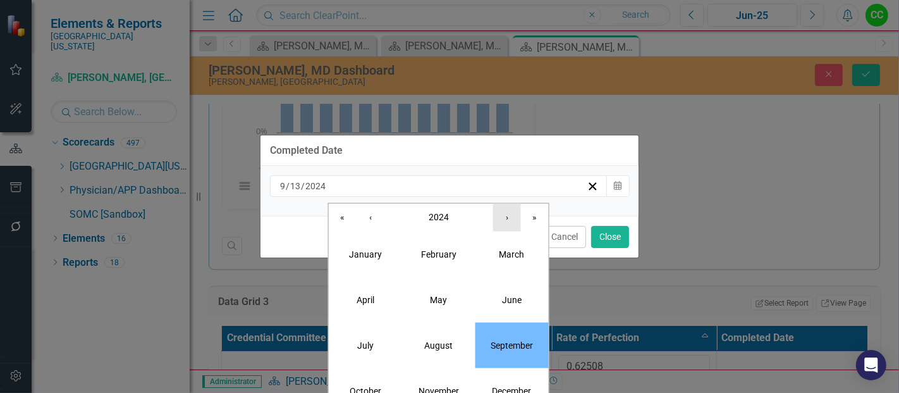
click at [518, 223] on button "›" at bounding box center [507, 217] width 28 height 28
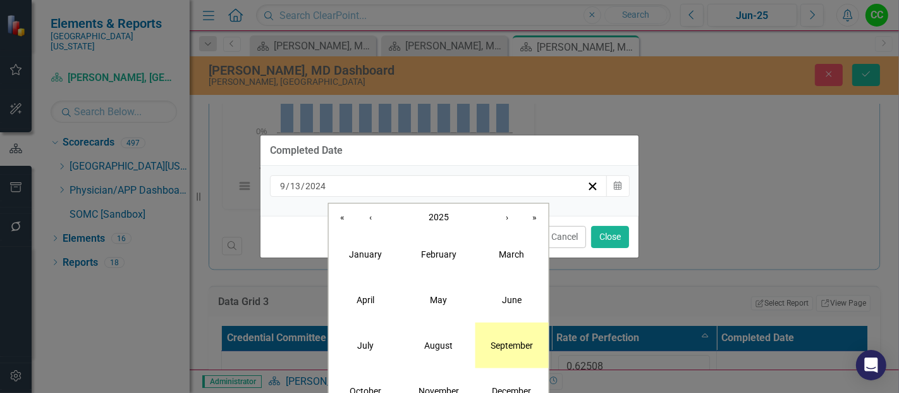
click at [515, 338] on button "September" at bounding box center [511, 345] width 73 height 46
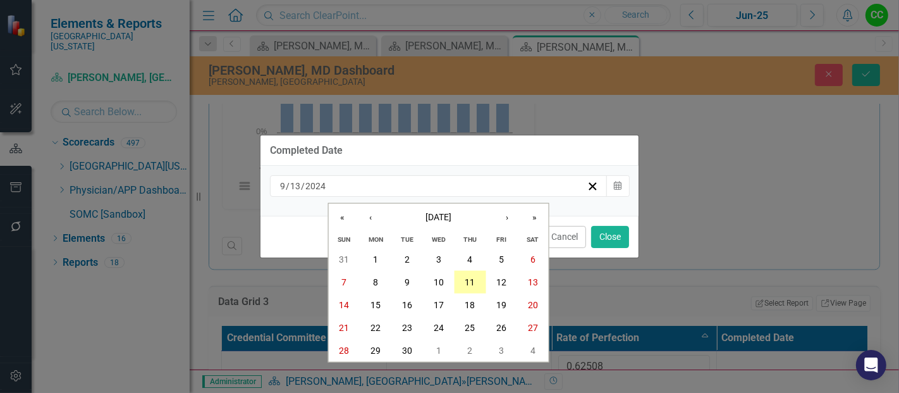
click at [466, 291] on button "11" at bounding box center [470, 282] width 32 height 23
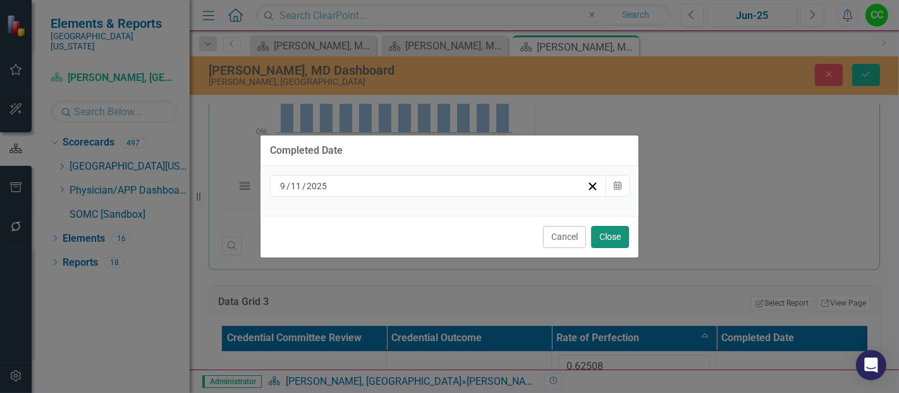
click at [600, 234] on button "Close" at bounding box center [610, 237] width 38 height 22
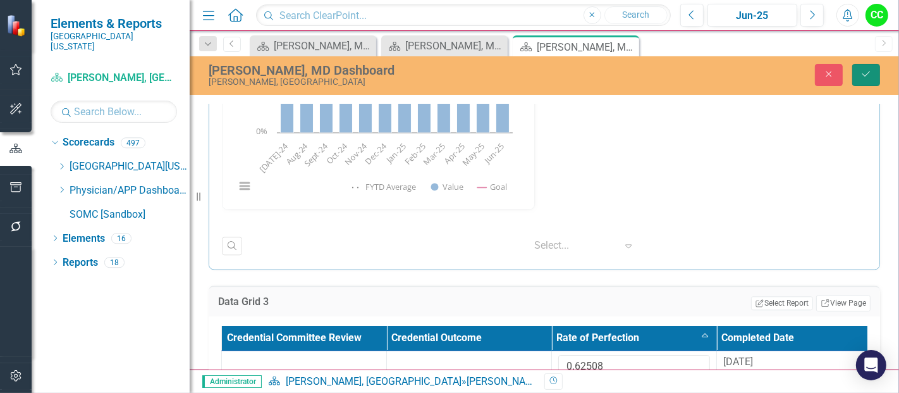
click at [869, 64] on button "Save" at bounding box center [866, 75] width 28 height 22
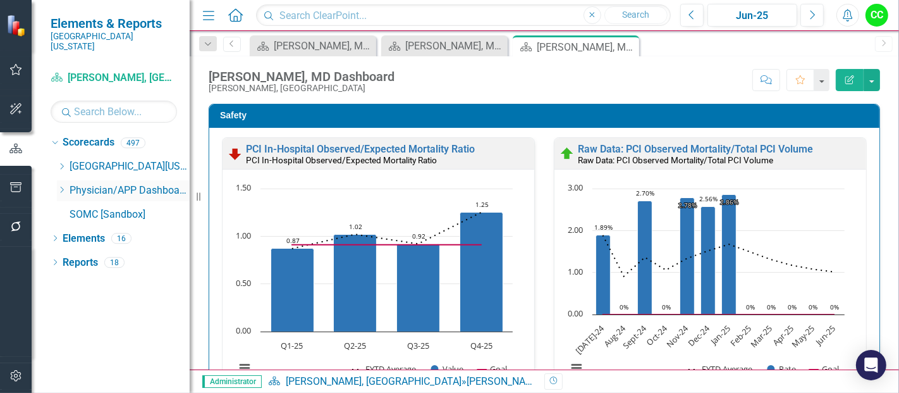
click at [60, 186] on icon "Dropdown" at bounding box center [61, 190] width 9 height 8
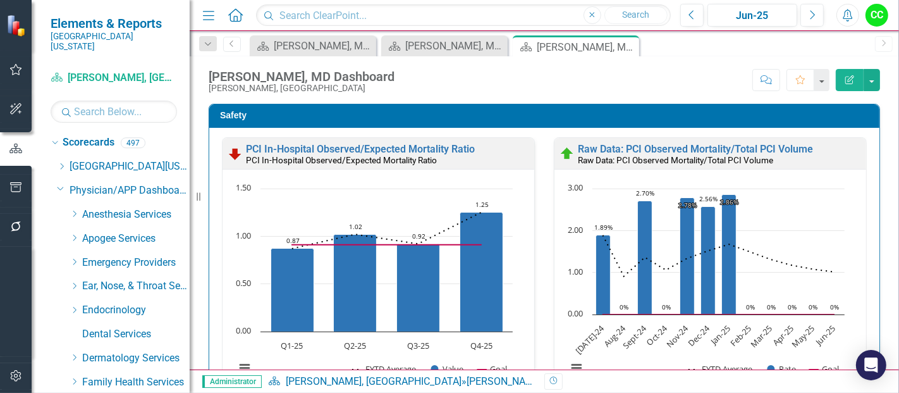
scroll to position [207, 0]
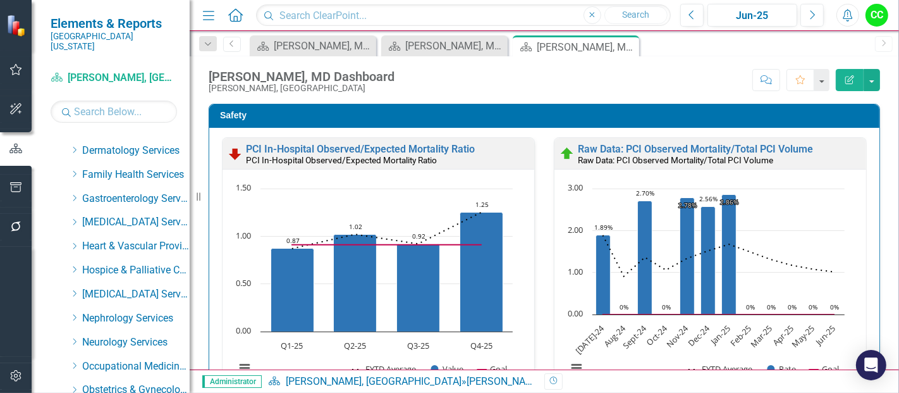
click at [74, 242] on icon "Dropdown" at bounding box center [74, 246] width 9 height 8
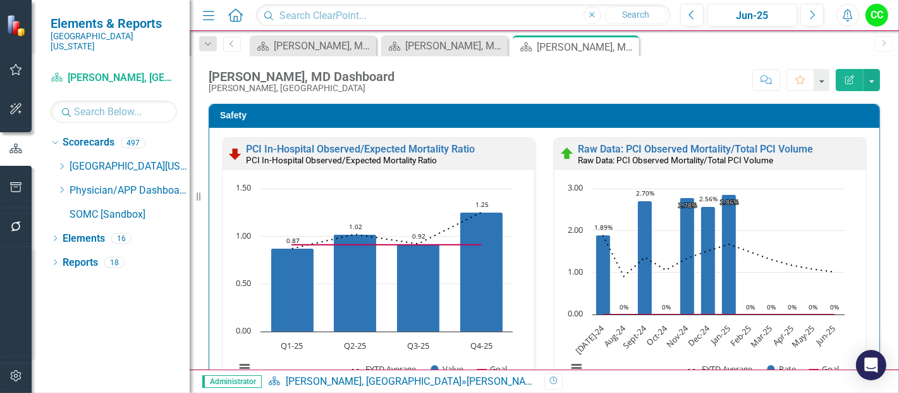
scroll to position [0, 0]
click at [58, 186] on icon "Dropdown" at bounding box center [61, 190] width 9 height 8
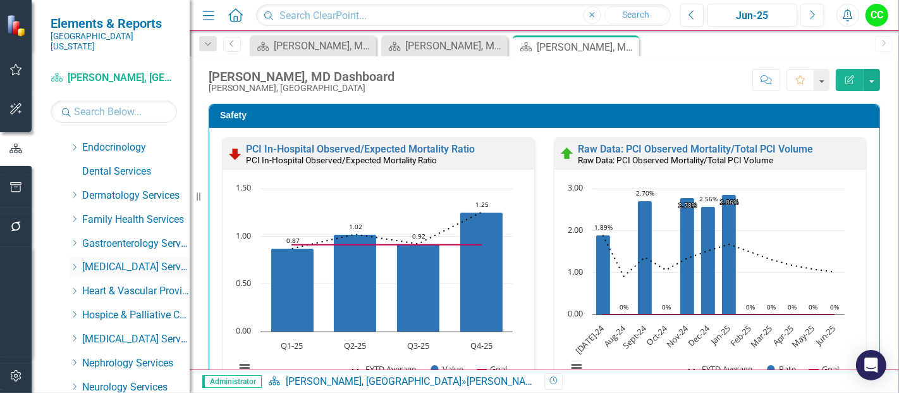
scroll to position [162, 0]
click at [74, 287] on icon "Dropdown" at bounding box center [74, 291] width 9 height 8
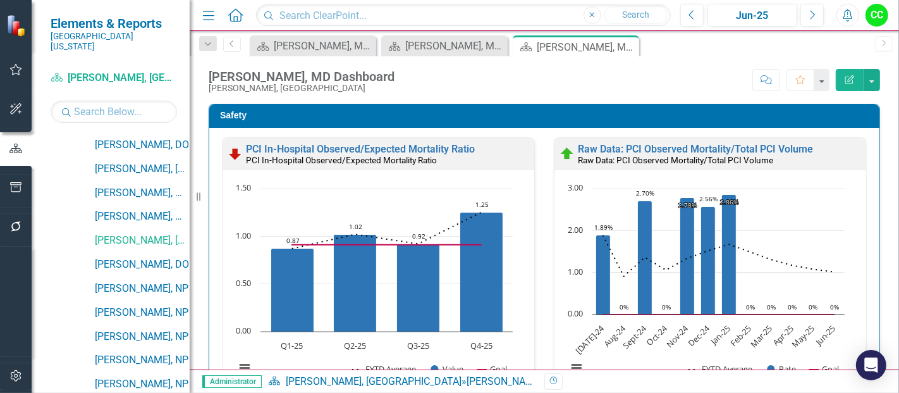
scroll to position [382, 0]
click at [150, 256] on link "[PERSON_NAME], DO" at bounding box center [142, 263] width 95 height 15
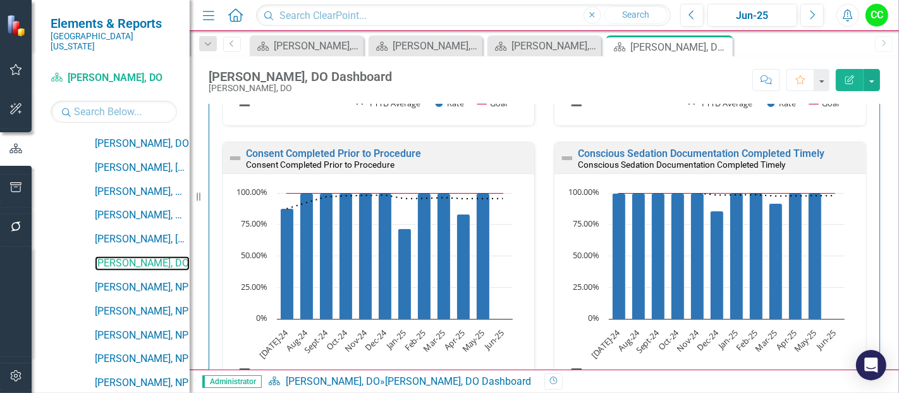
scroll to position [630, 0]
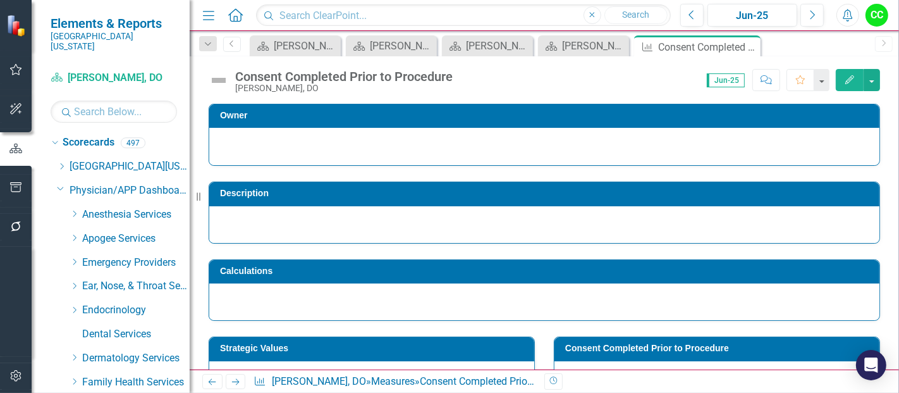
scroll to position [460, 0]
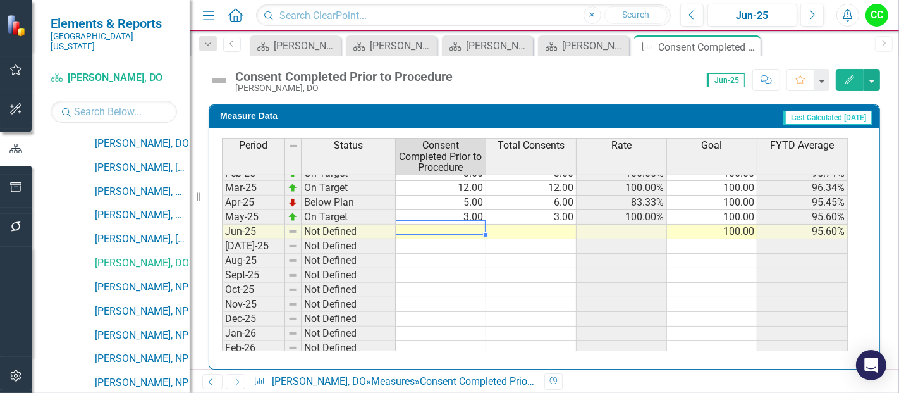
click at [448, 221] on tbody "Aug-23 On Target 6.00 6.00 100.00% 100.00 100.00% Sep-23 On Target 6.00 6.00 10…" at bounding box center [535, 129] width 626 height 451
type textarea "8"
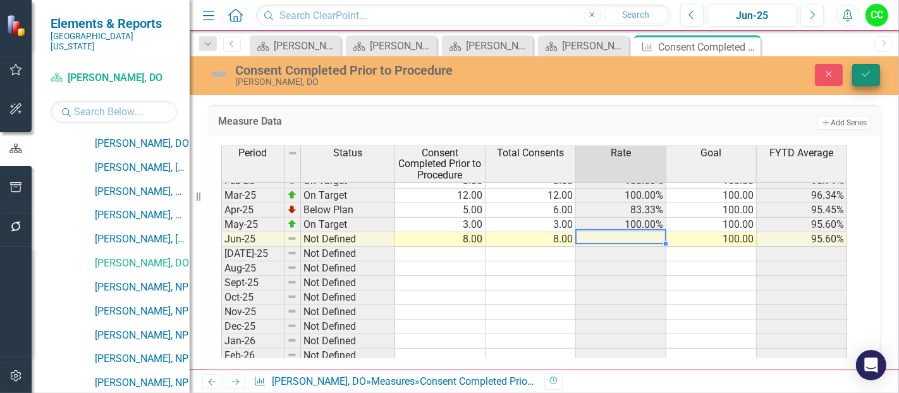
type textarea "8"
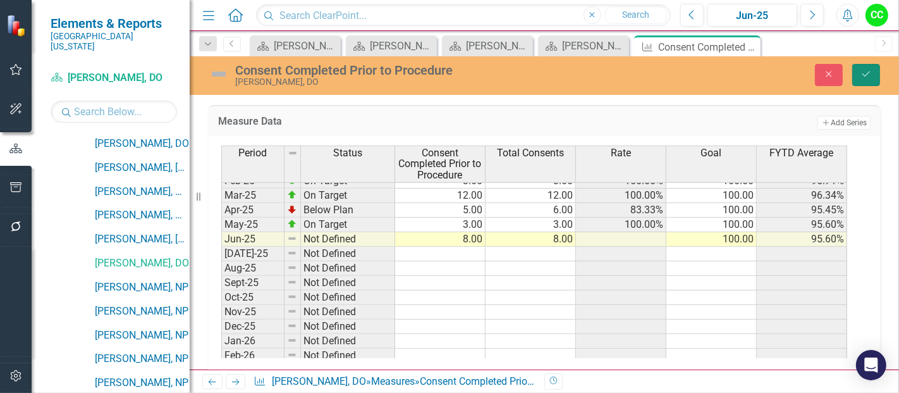
click at [871, 77] on icon "Save" at bounding box center [866, 74] width 11 height 9
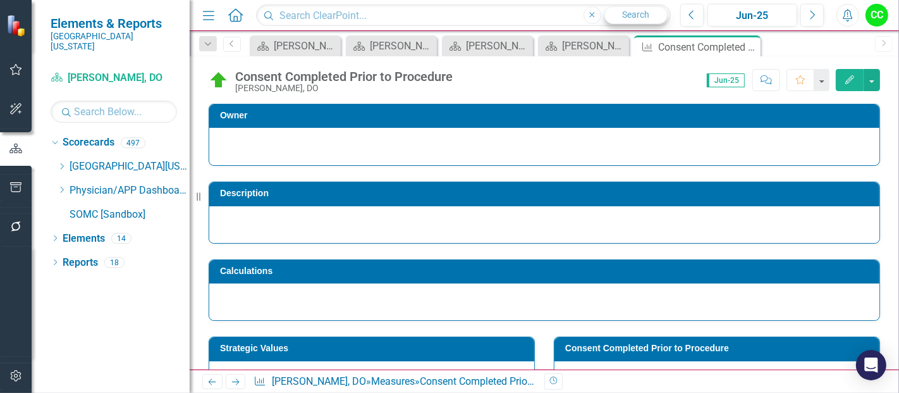
scroll to position [0, 0]
click at [746, 47] on icon "Close" at bounding box center [748, 47] width 13 height 10
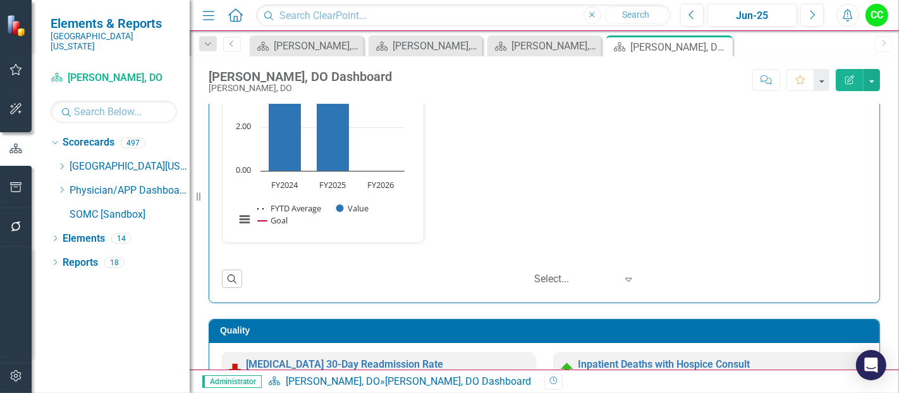
scroll to position [632, 0]
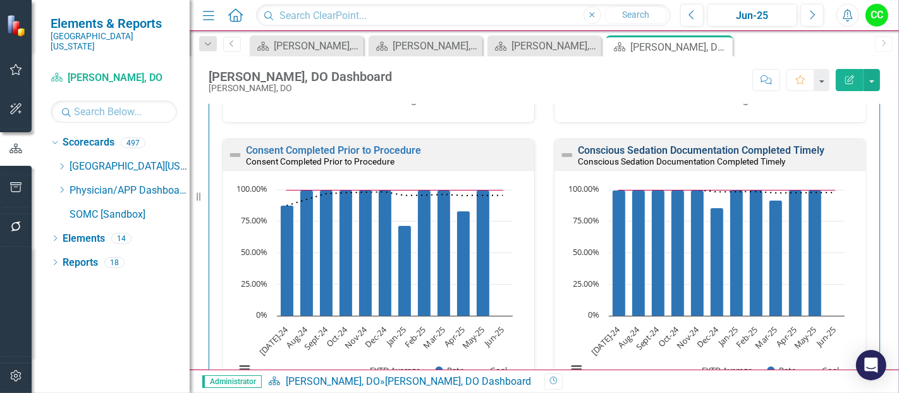
click at [678, 149] on link "Conscious Sedation Documentation Completed Timely" at bounding box center [701, 150] width 247 height 12
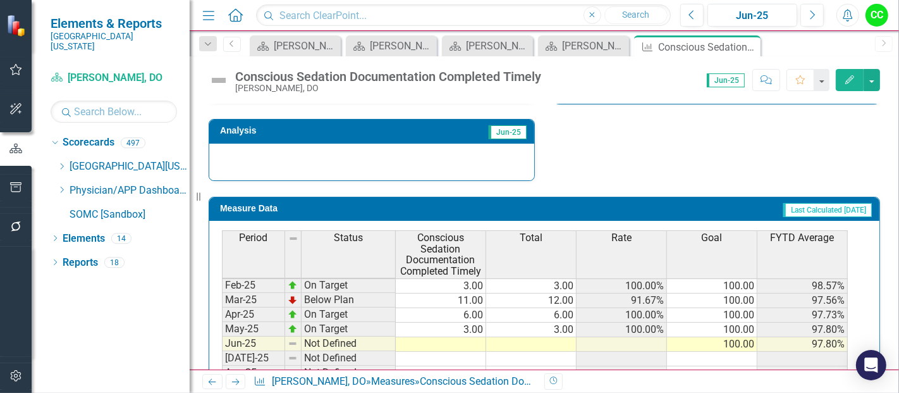
scroll to position [451, 0]
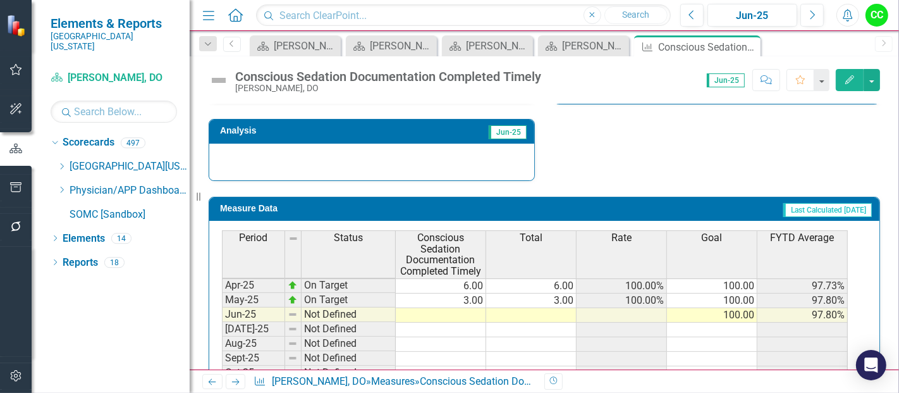
click at [476, 304] on tbody "Dec-23 Below Plan 6.00 7.00 85.71% 100.00 95.35% Jan-24 On Target 7.00 7.00 100…" at bounding box center [535, 271] width 626 height 451
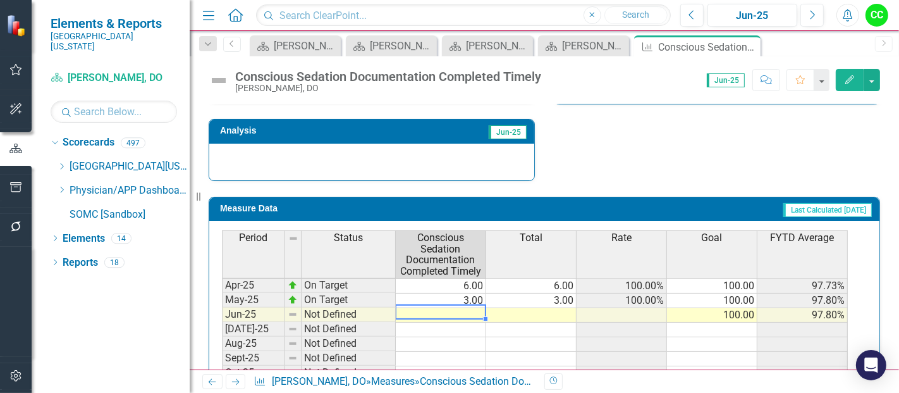
type textarea "7"
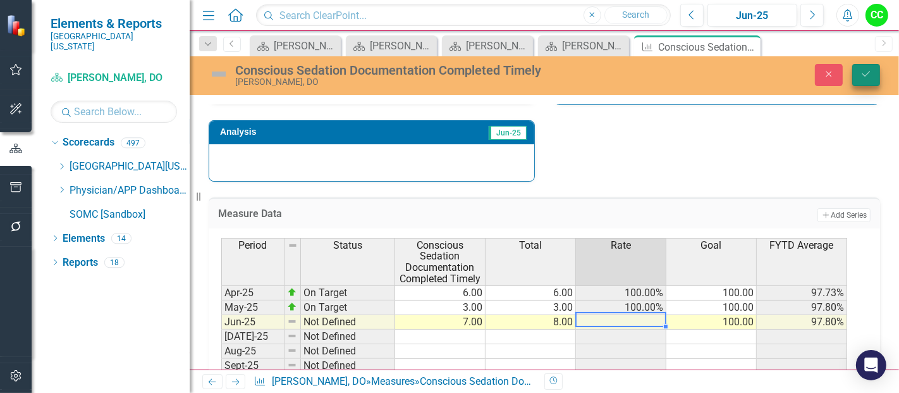
type textarea "8"
click at [868, 78] on button "Save" at bounding box center [866, 75] width 28 height 22
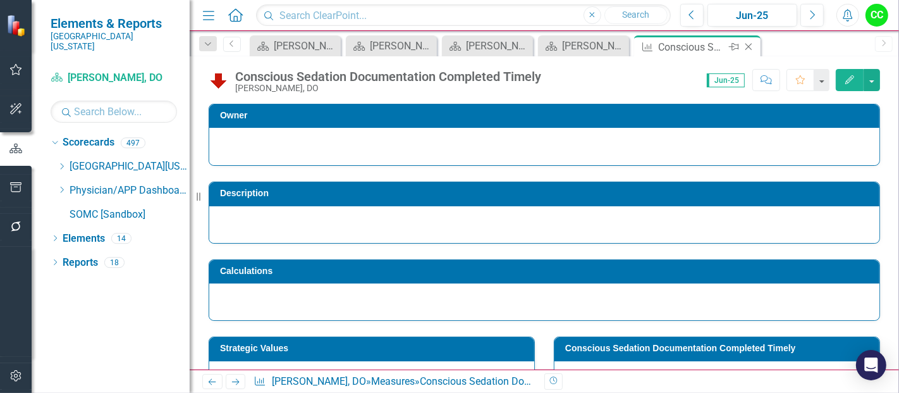
click at [751, 46] on icon "Close" at bounding box center [748, 47] width 13 height 10
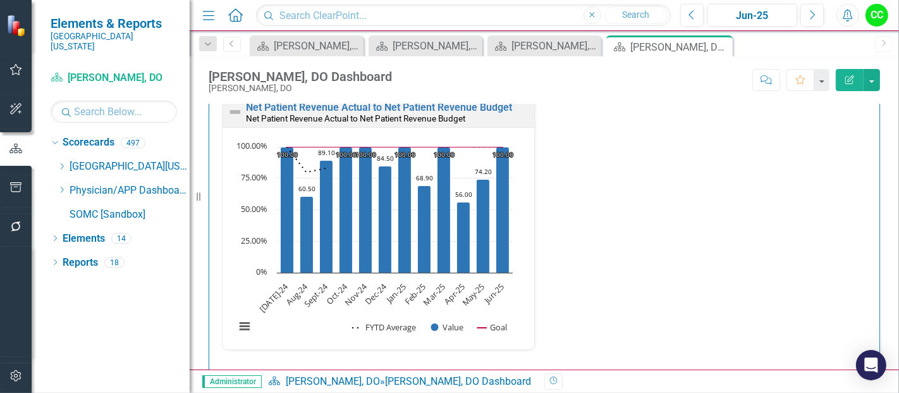
scroll to position [2446, 0]
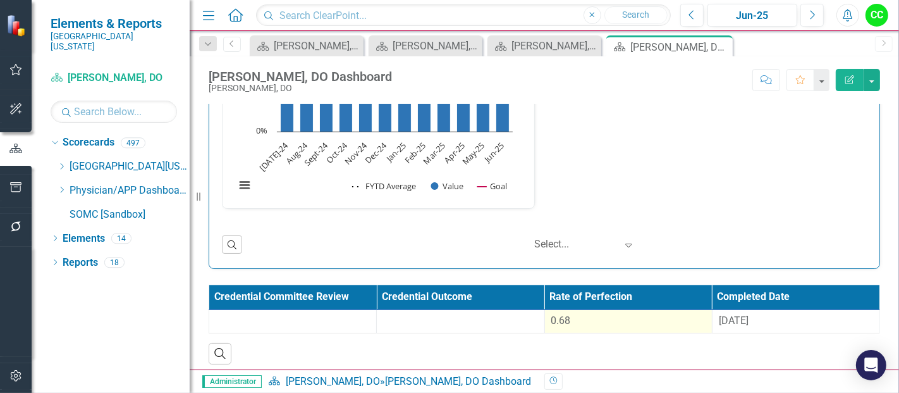
click at [602, 314] on div "0.68" at bounding box center [628, 321] width 154 height 15
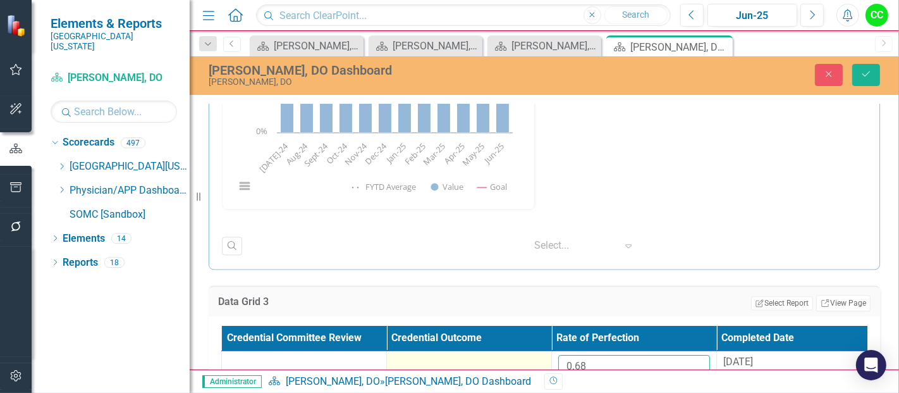
drag, startPoint x: 612, startPoint y: 352, endPoint x: 508, endPoint y: 348, distance: 104.4
click at [508, 351] on tr "0.68 [DATE]" at bounding box center [552, 371] width 660 height 41
paste input "727857143"
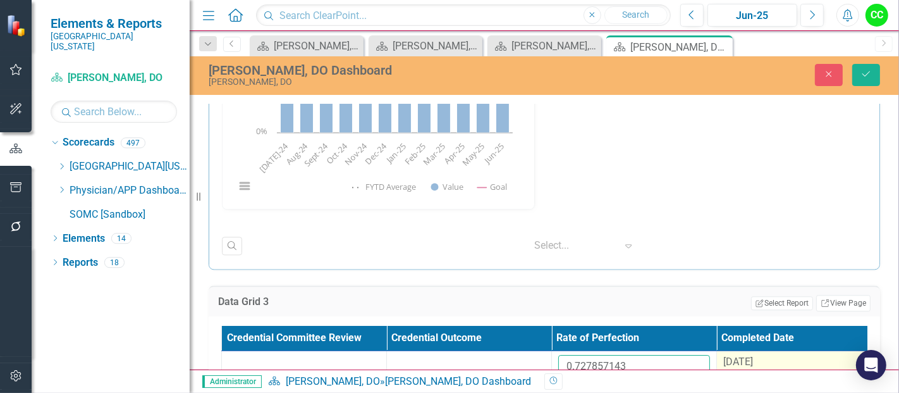
type input "0.727857143"
click at [747, 358] on span "[DATE]" at bounding box center [738, 361] width 30 height 12
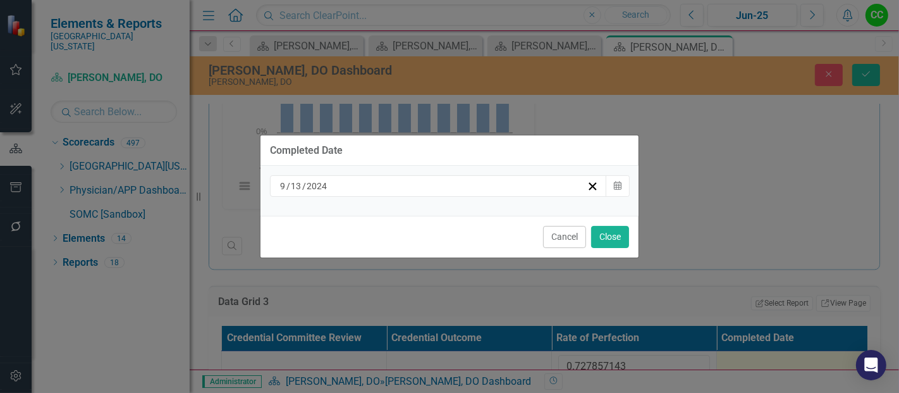
click at [419, 190] on div "[DATE]" at bounding box center [432, 186] width 309 height 13
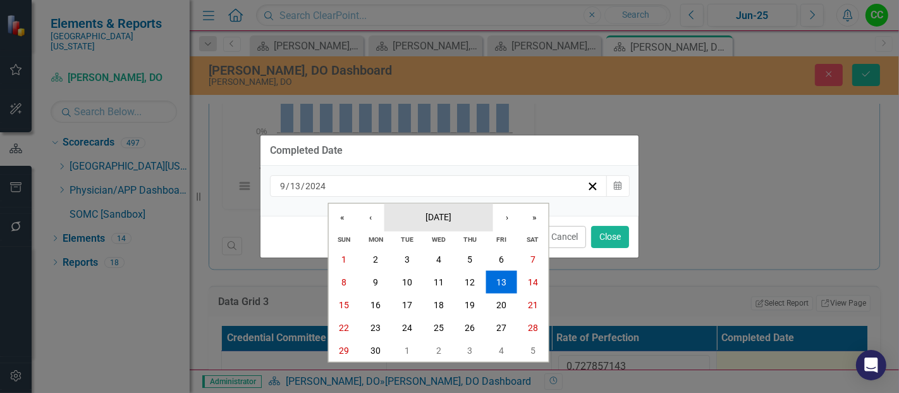
click at [426, 212] on span "[DATE]" at bounding box center [439, 216] width 26 height 10
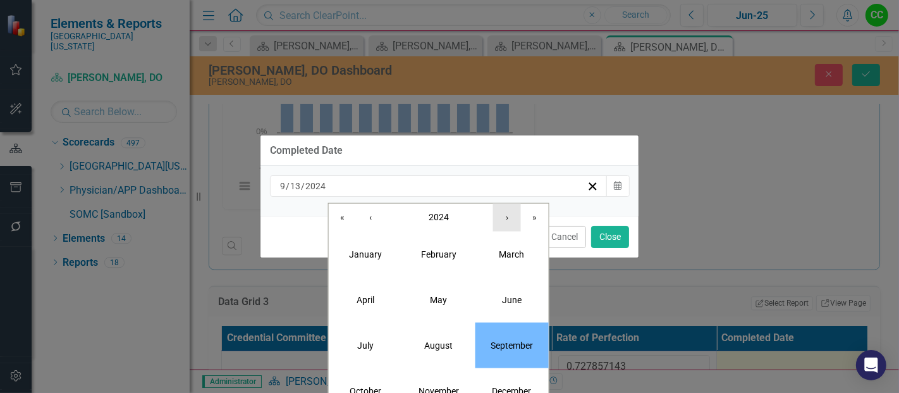
click at [513, 221] on button "›" at bounding box center [507, 217] width 28 height 28
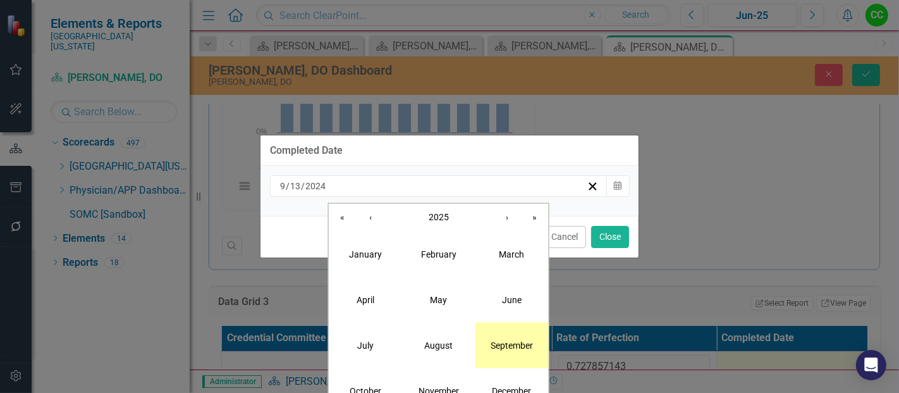
click at [518, 355] on button "September" at bounding box center [511, 345] width 73 height 46
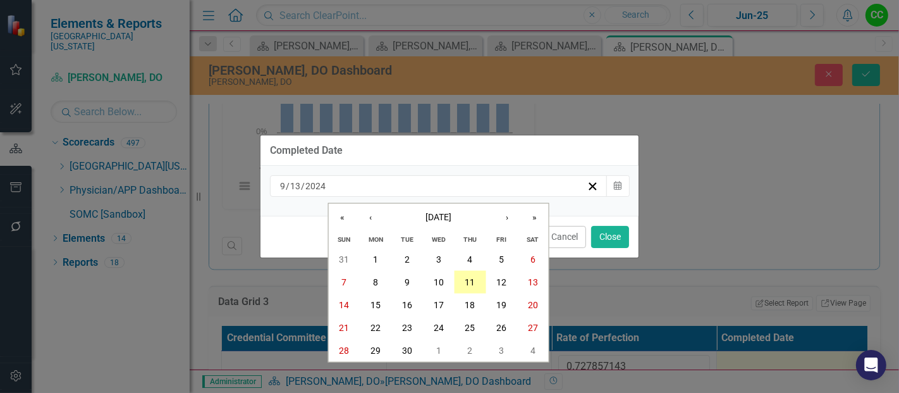
click at [474, 286] on abbr "11" at bounding box center [470, 282] width 10 height 10
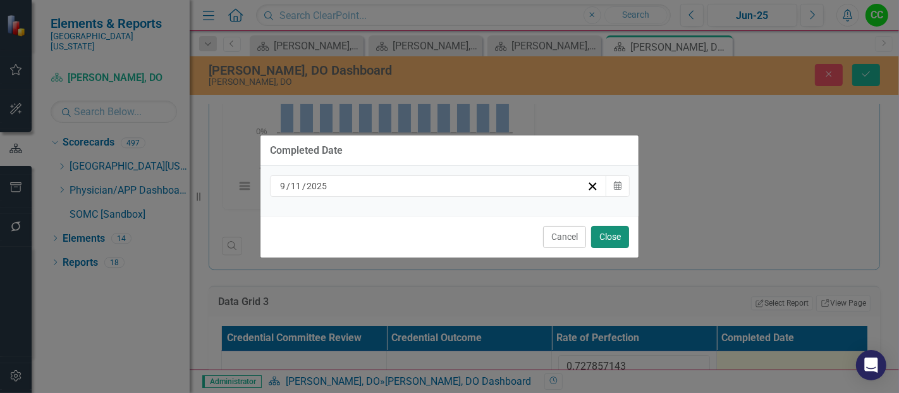
click at [616, 234] on button "Close" at bounding box center [610, 237] width 38 height 22
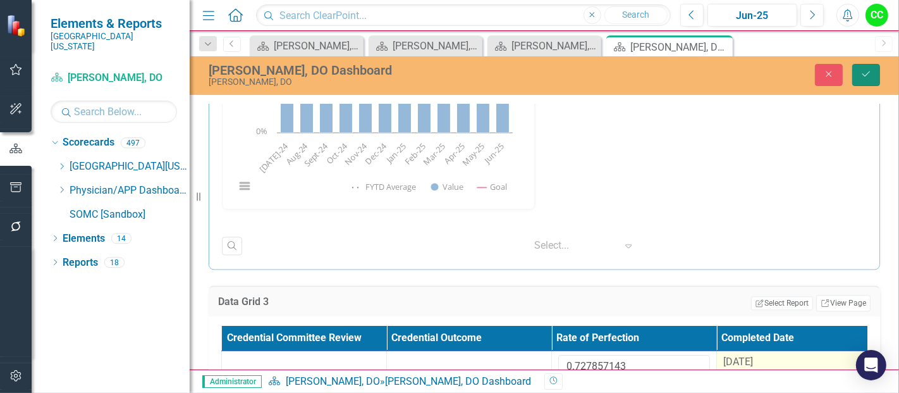
click at [859, 75] on button "Save" at bounding box center [866, 75] width 28 height 22
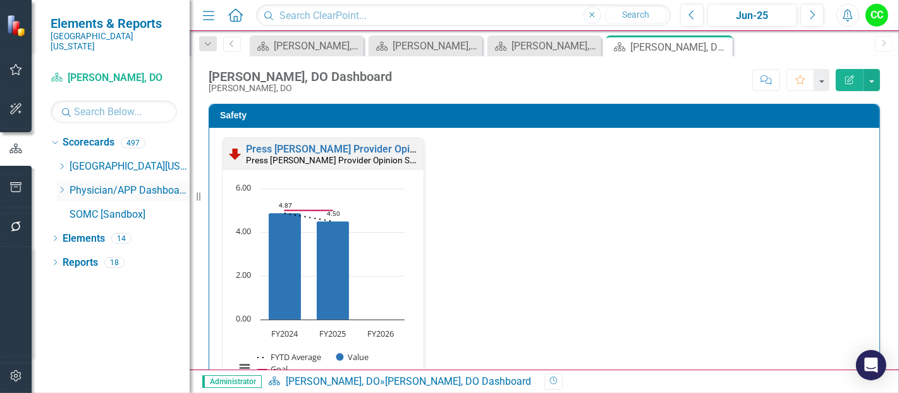
click at [61, 186] on icon "Dropdown" at bounding box center [61, 190] width 9 height 8
